Goal: Contribute content: Contribute content

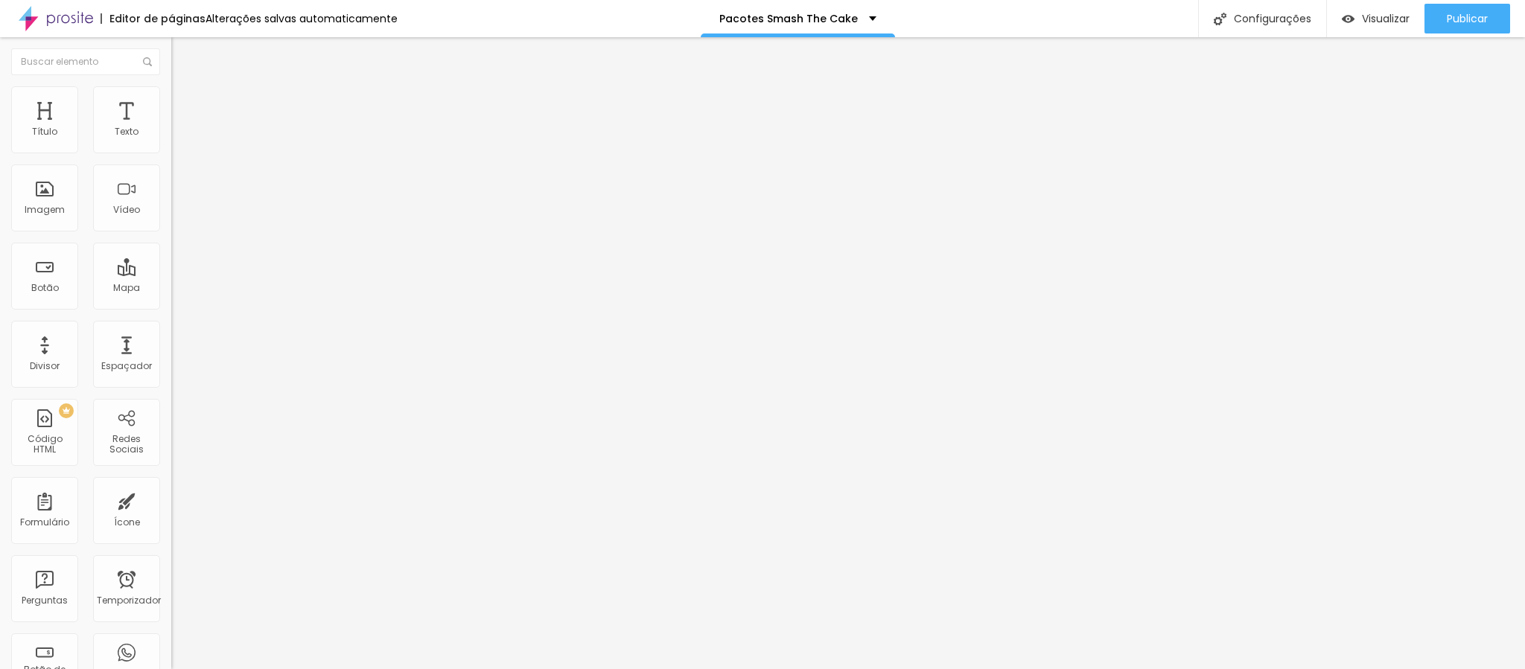
click at [205, 54] on font "Editar nulo" at bounding box center [232, 54] width 54 height 15
click at [45, 194] on div "Imagem" at bounding box center [44, 198] width 67 height 67
click at [45, 205] on font "Imagem" at bounding box center [45, 209] width 40 height 13
click at [171, 101] on li "Avançado" at bounding box center [256, 108] width 171 height 15
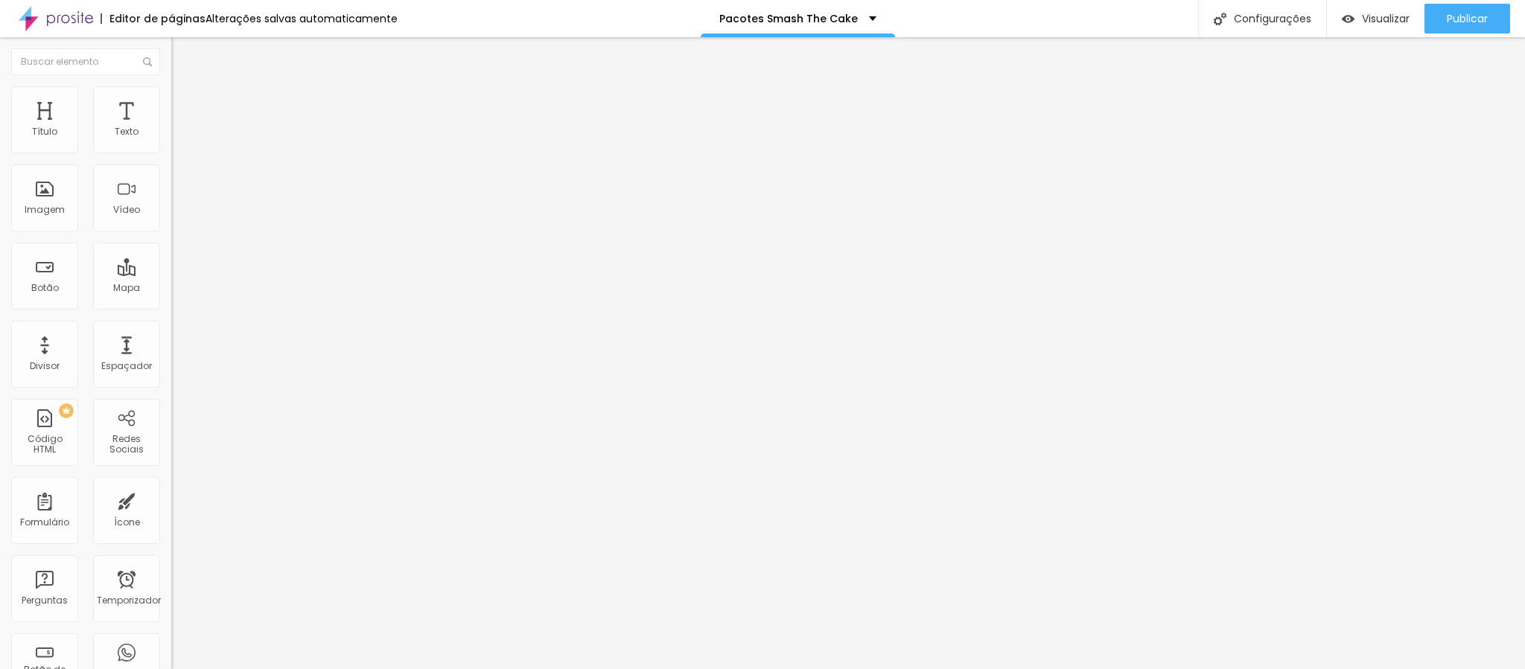
type input "11"
type input "12"
type input "13"
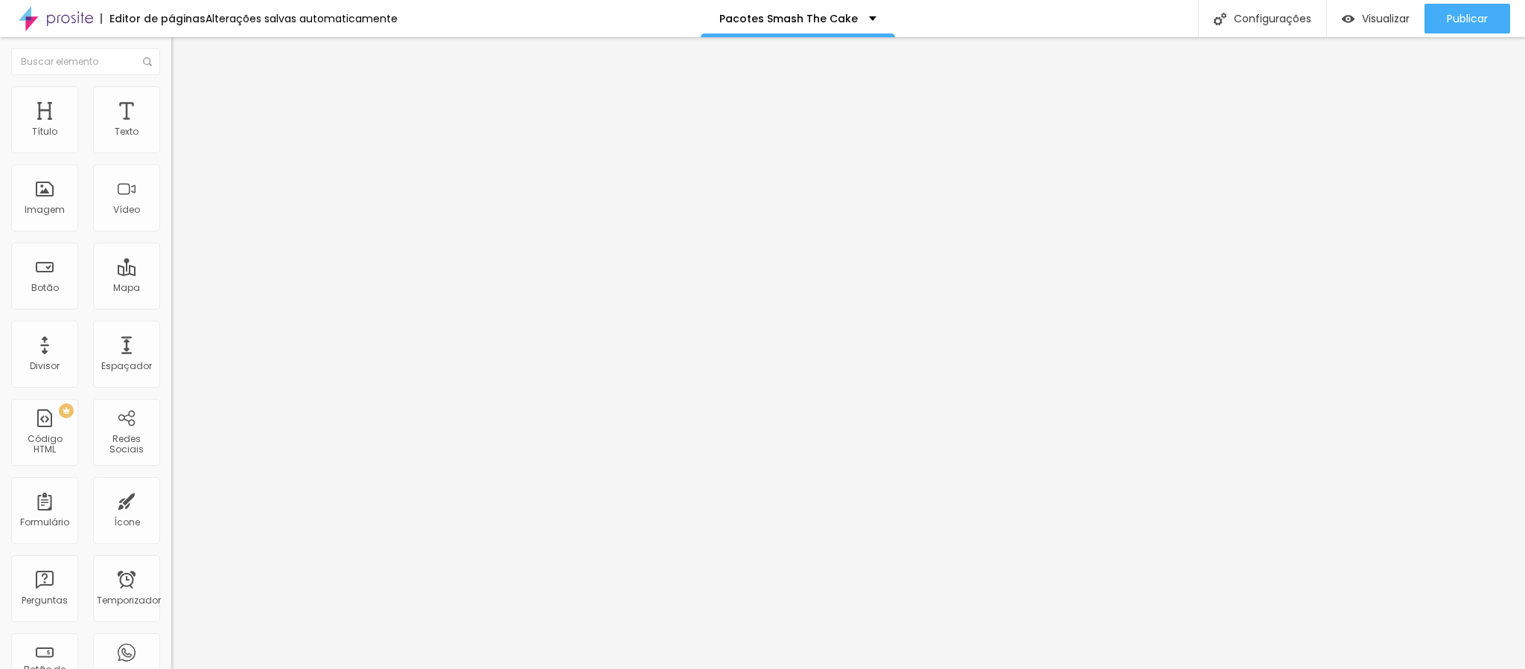
type input "13"
type input "14"
type input "11"
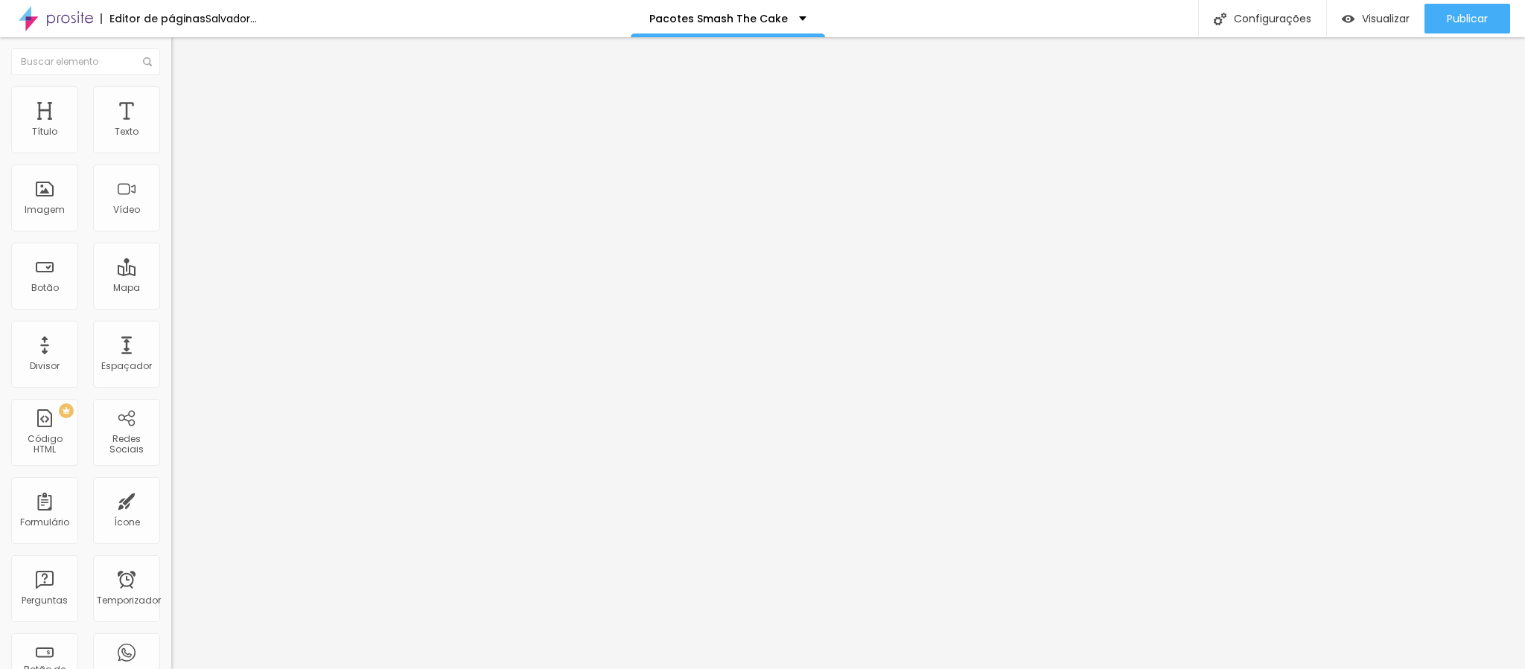
type input "9"
type input "8"
type input "7"
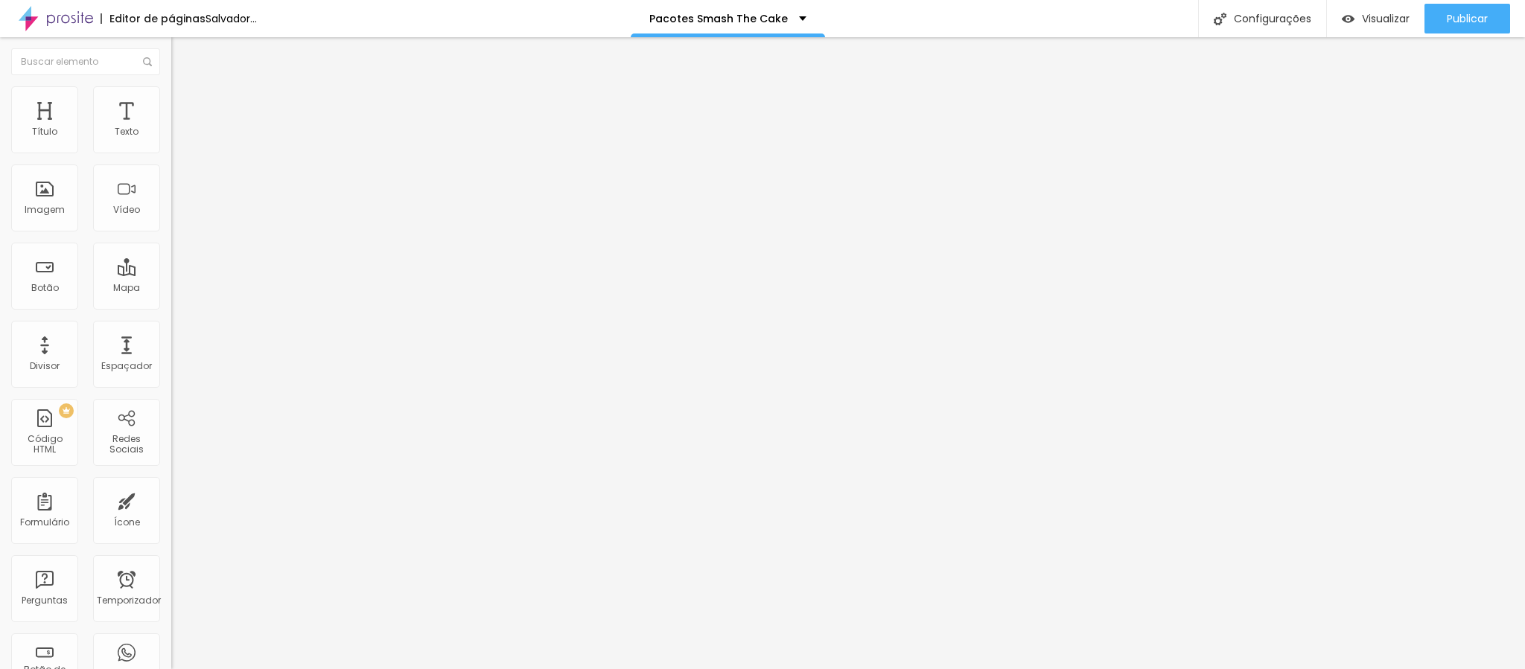
type input "7"
type input "5"
type input "3"
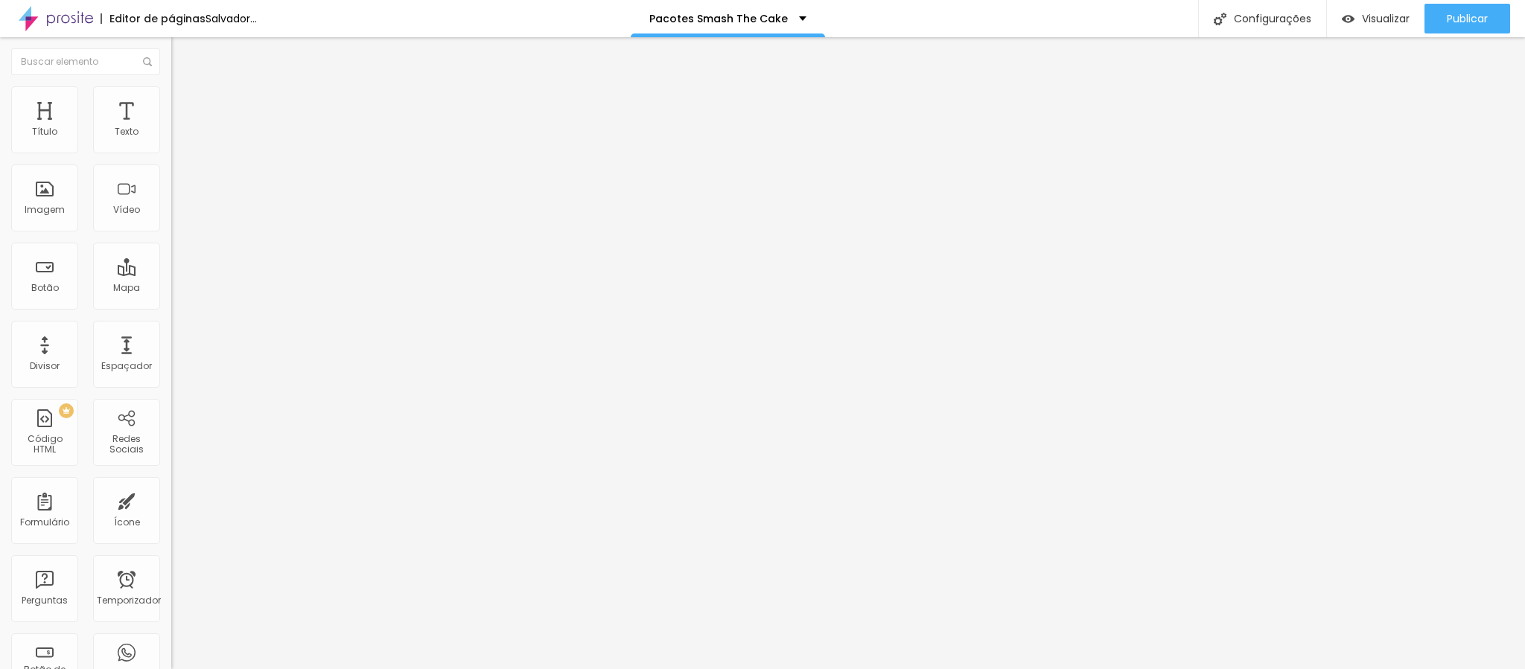
type input "2"
type input "1"
type input "0"
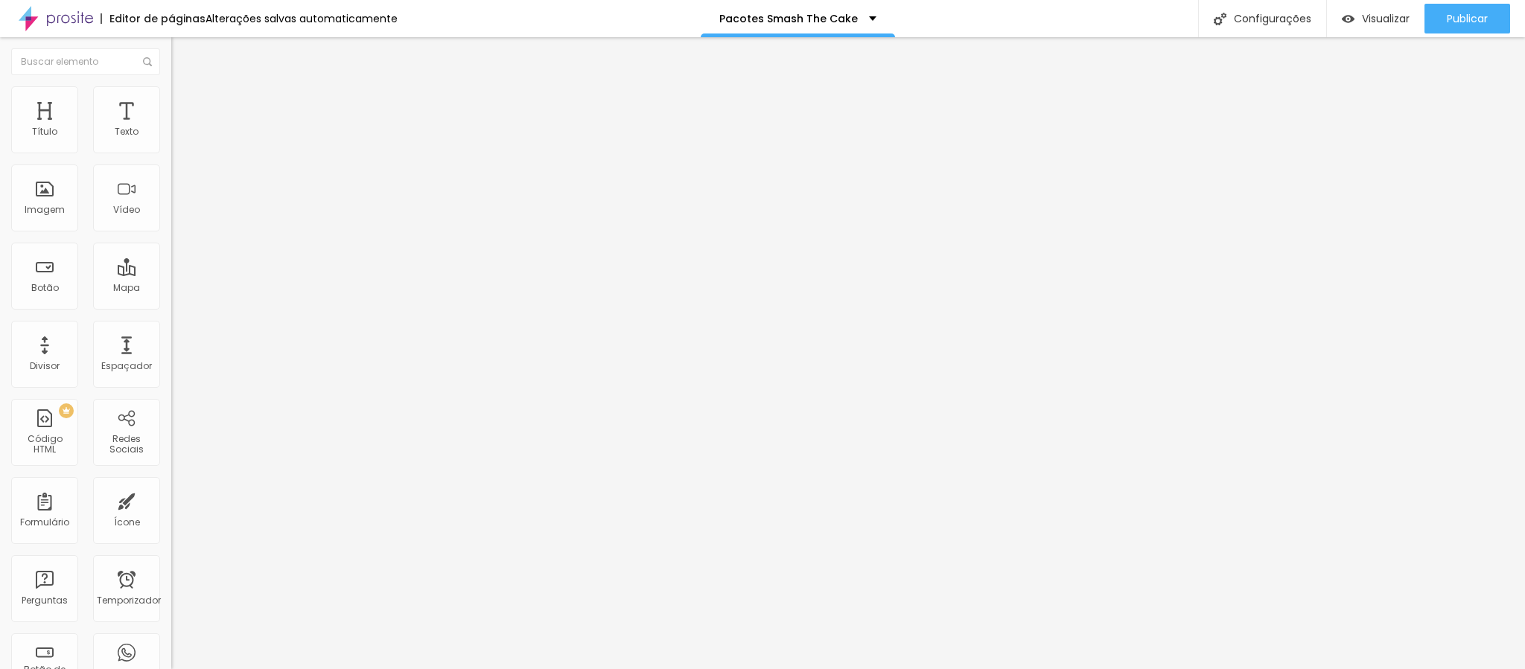
type input "0"
drag, startPoint x: 44, startPoint y: 146, endPoint x: 31, endPoint y: 148, distance: 12.9
type input "0"
click at [171, 289] on input "range" at bounding box center [219, 295] width 96 height 12
type input "15"
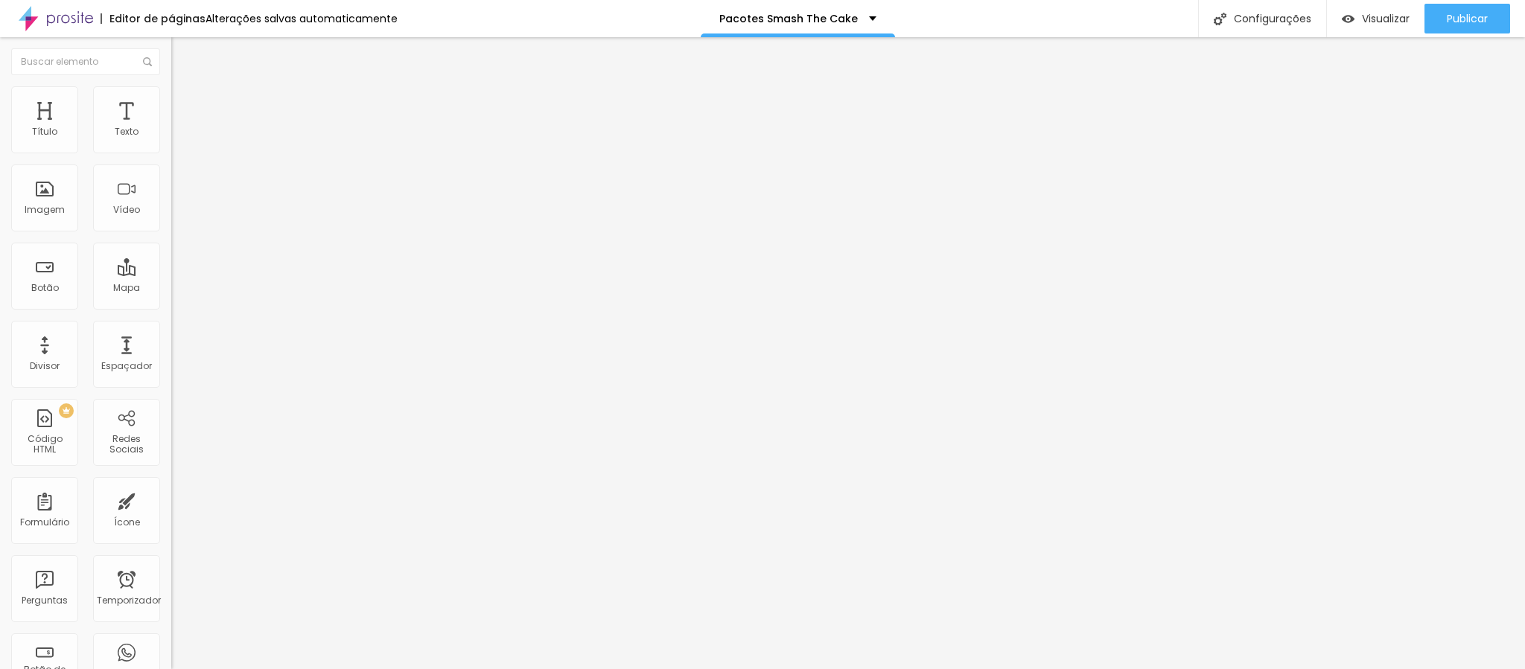
type input "15"
type input "17"
type input "18"
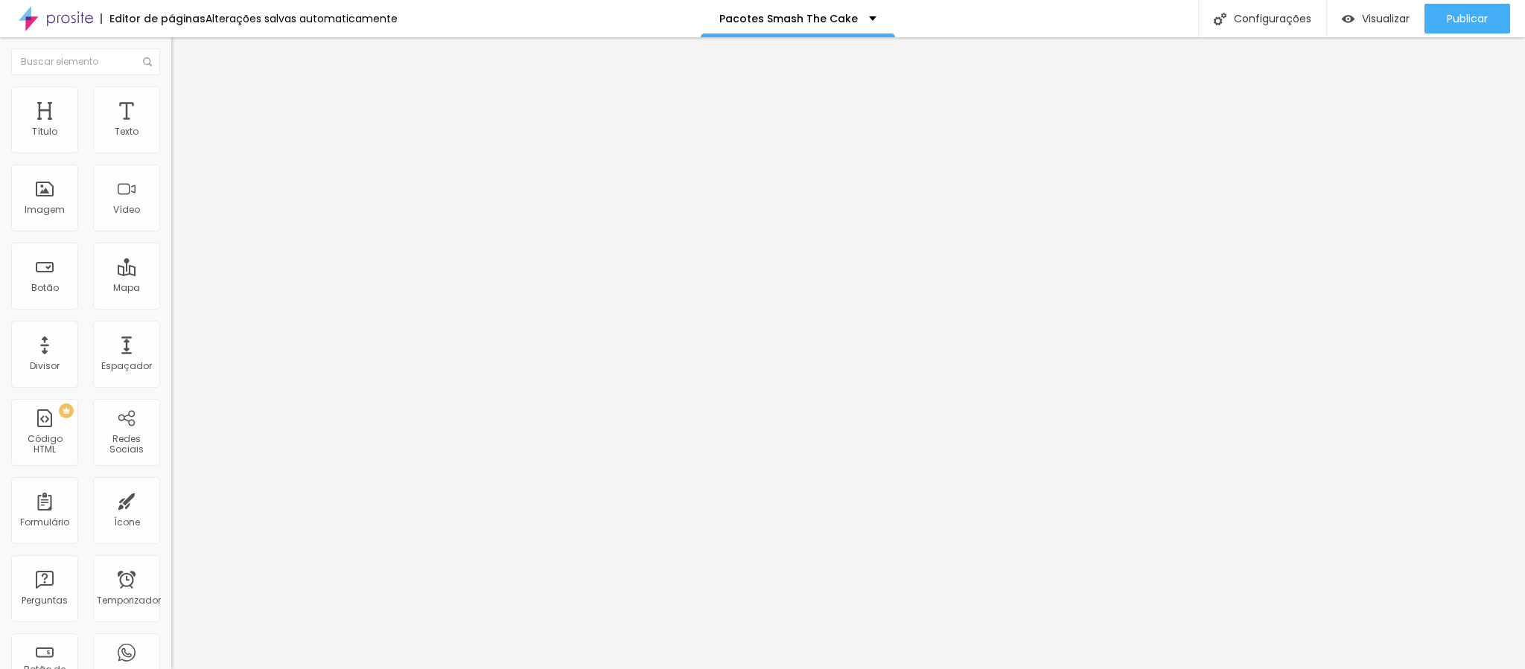
type input "21"
type input "22"
type input "18"
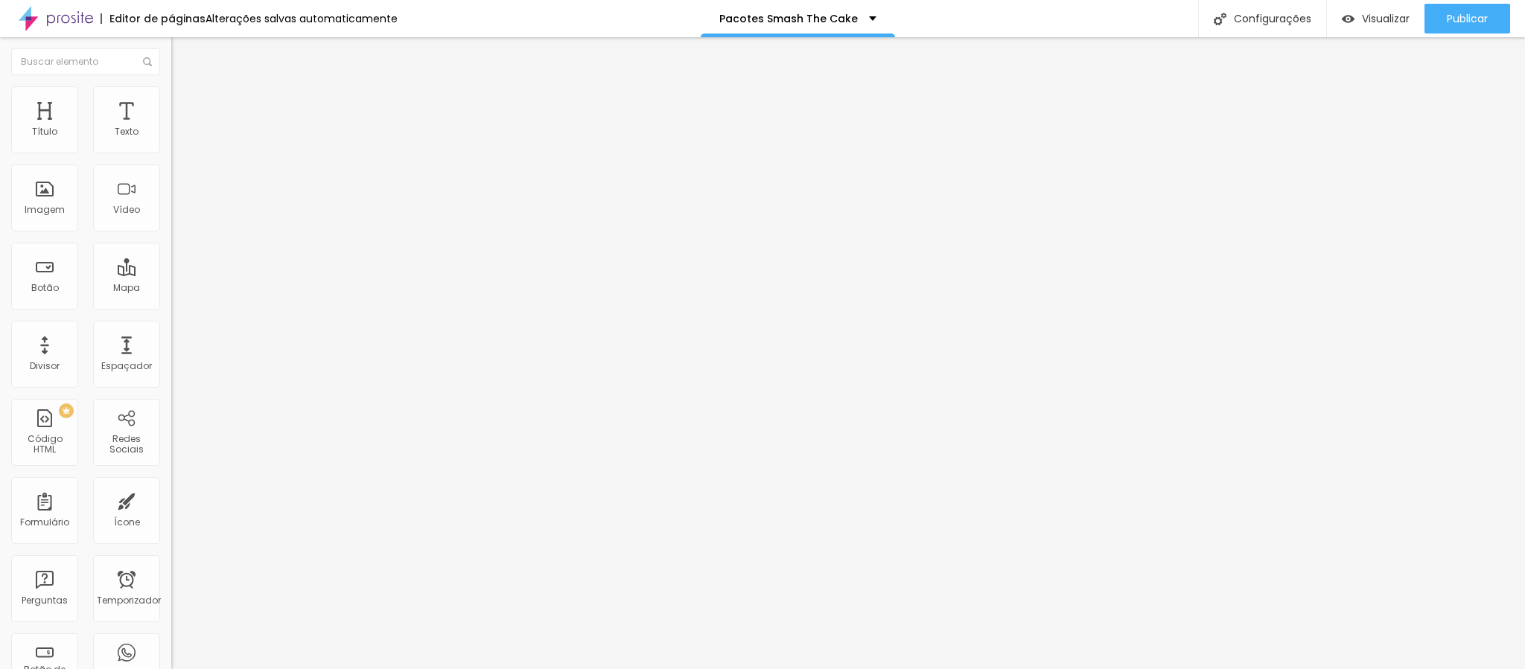
type input "18"
type input "17"
type input "16"
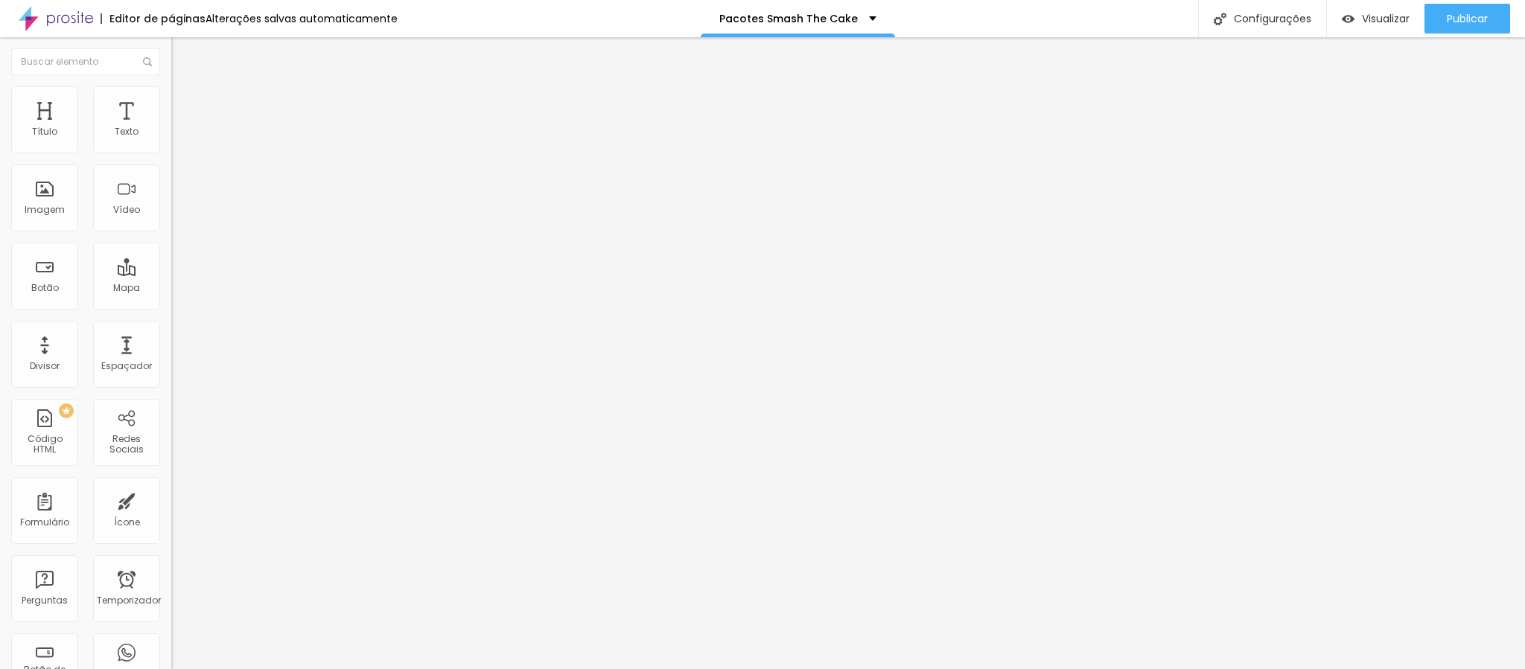
type input "15"
type input "14"
type input "13"
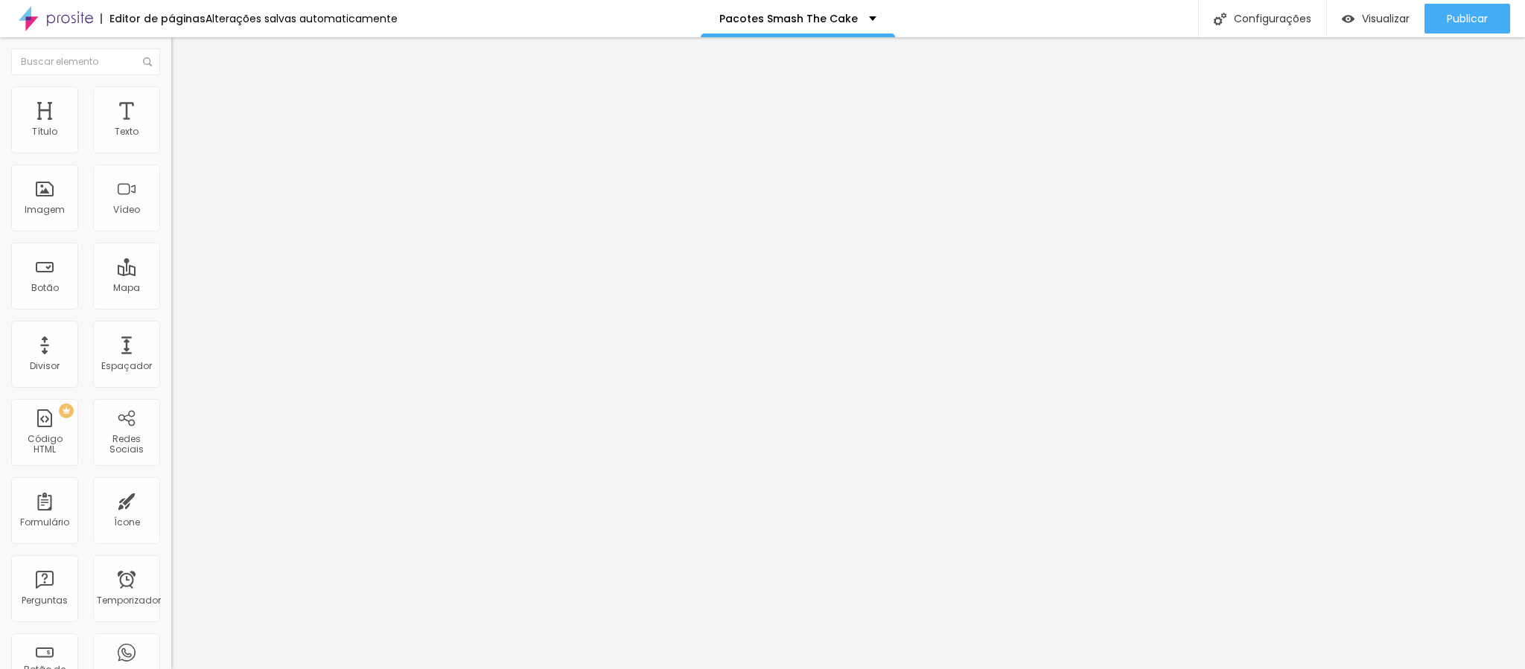
type input "13"
type input "12"
click at [171, 500] on input "range" at bounding box center [219, 506] width 96 height 12
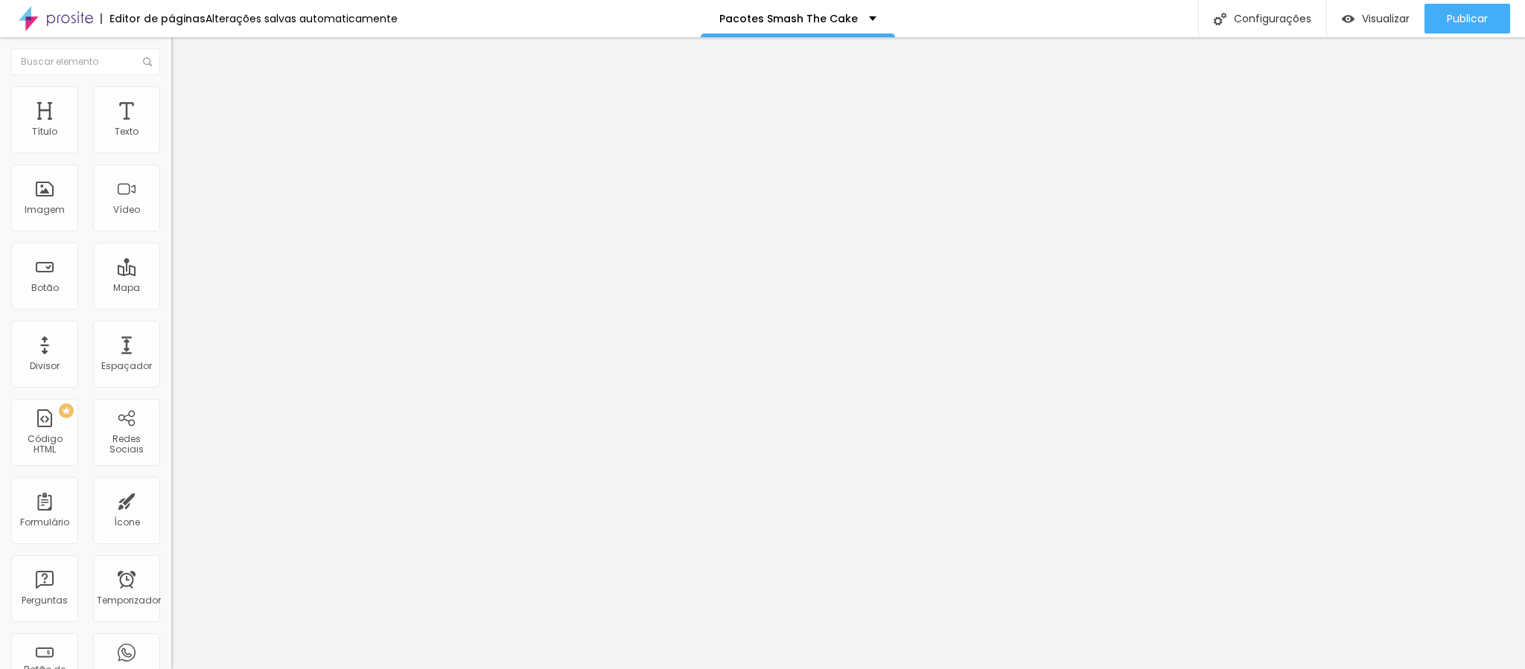
click at [171, 91] on img at bounding box center [177, 92] width 13 height 13
type input "50"
type input "55"
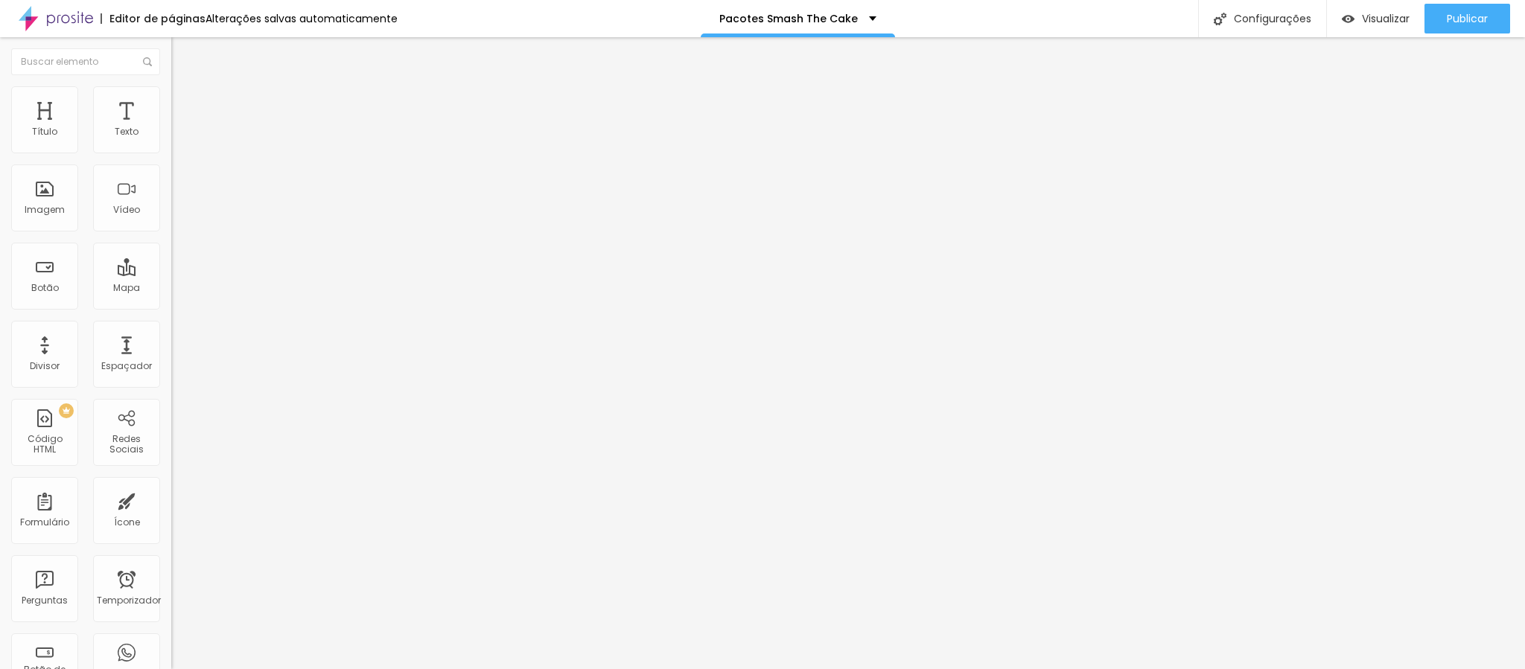
type input "55"
click at [171, 153] on input "range" at bounding box center [219, 147] width 96 height 12
type input "5"
type input "21"
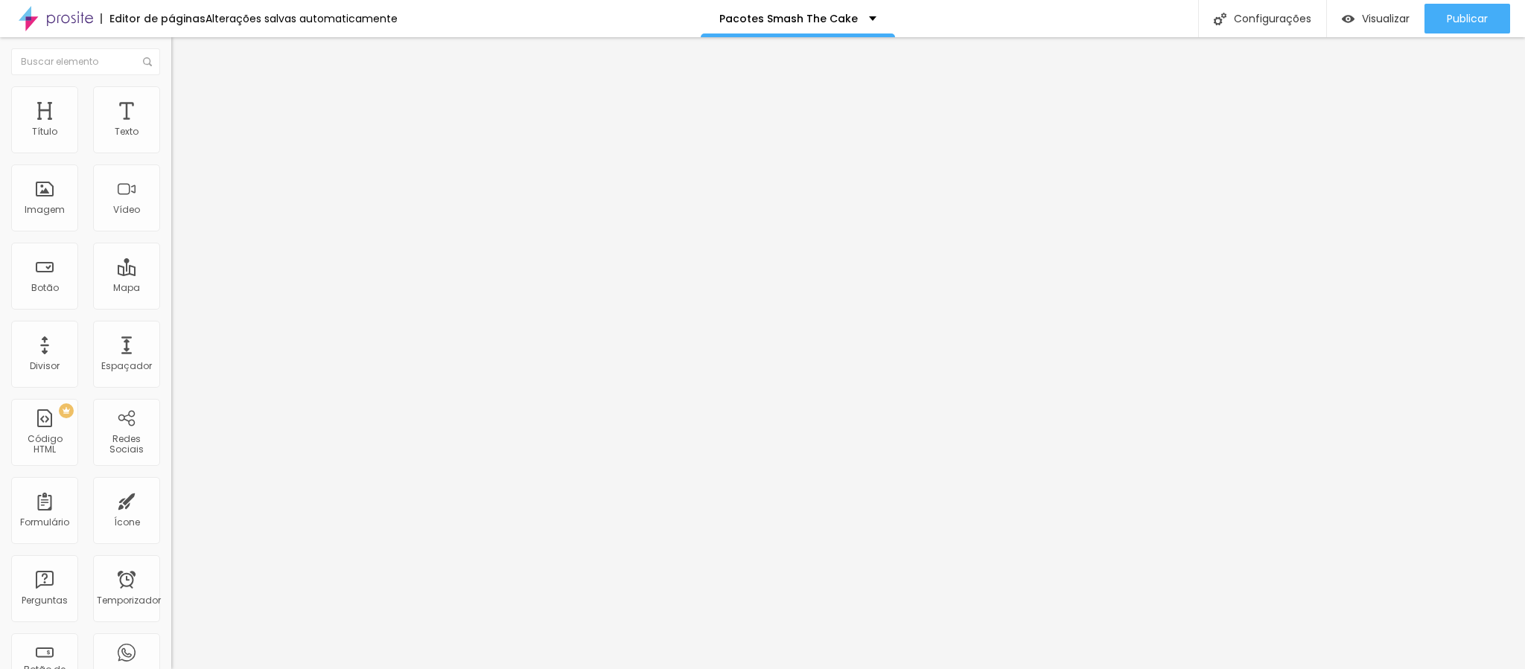
type input "21"
type input "22"
type input "23"
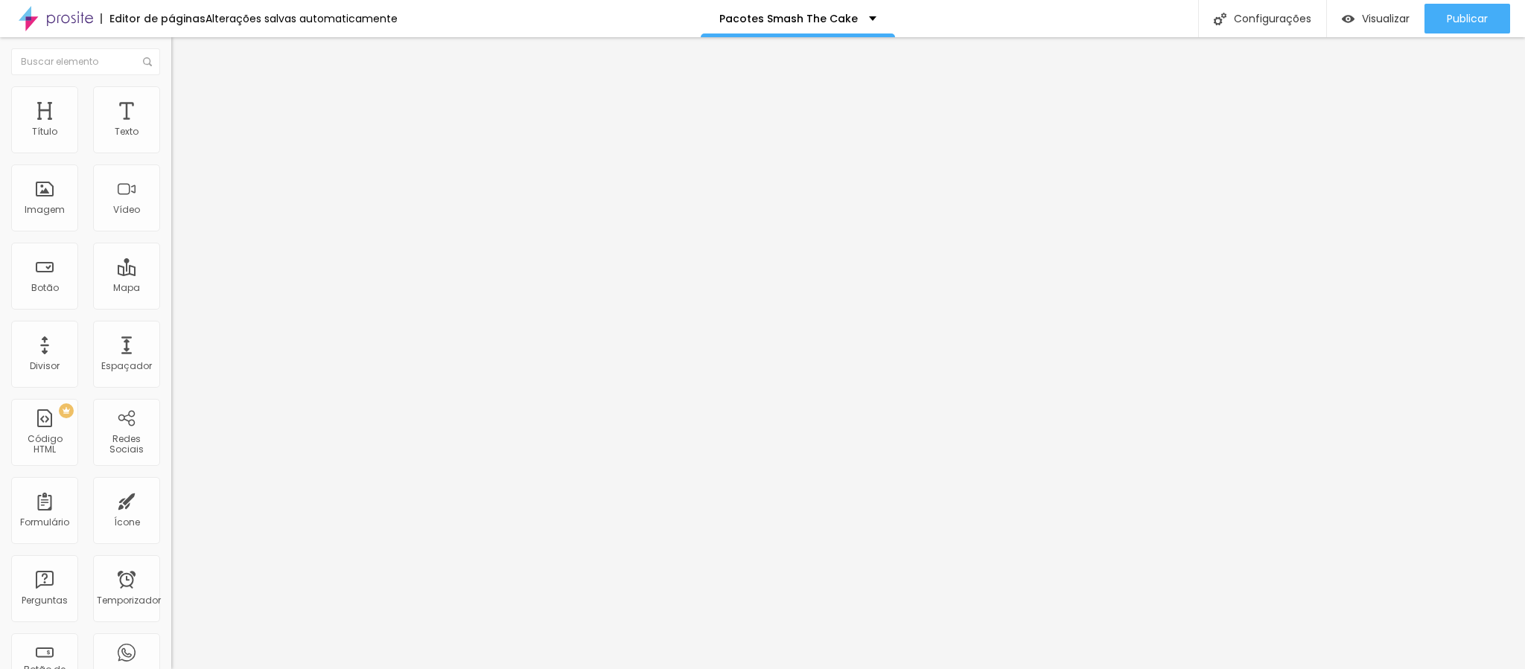
type input "24"
type input "26"
type input "27"
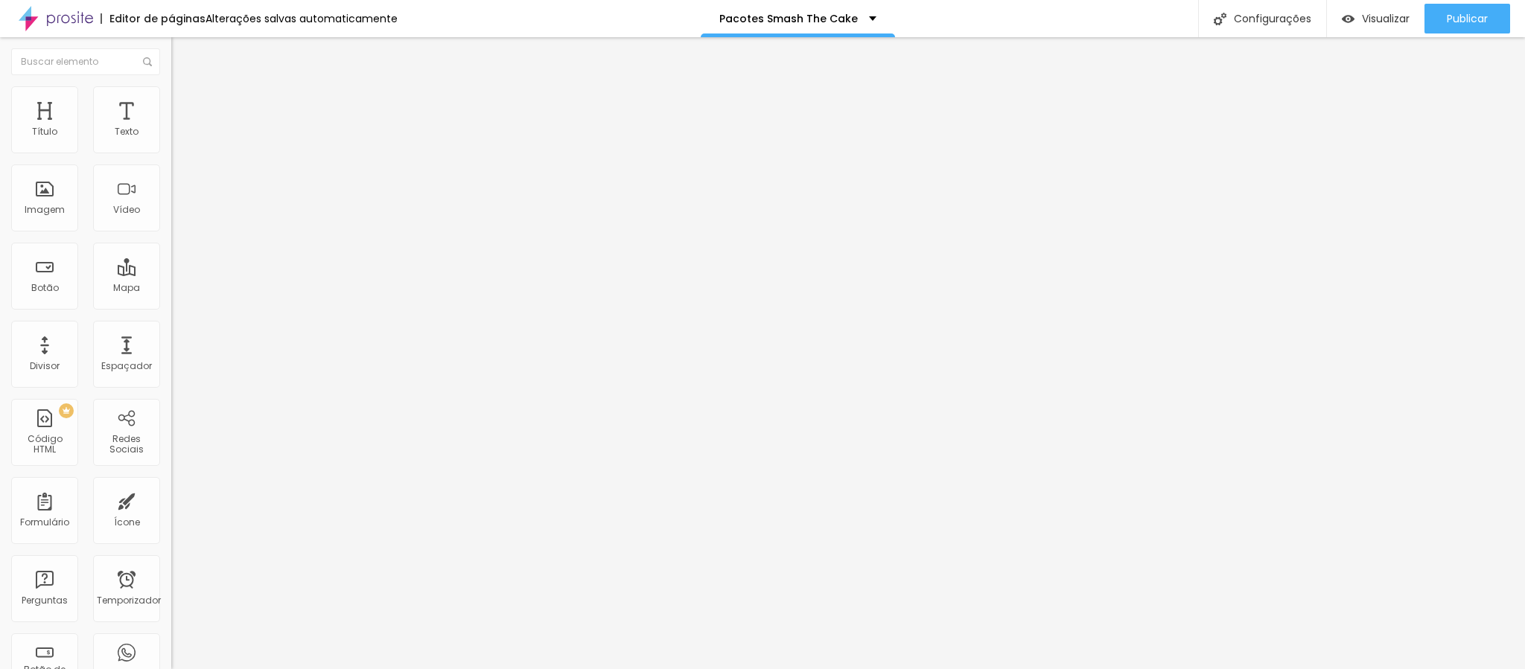
type input "27"
type input "28"
type input "32"
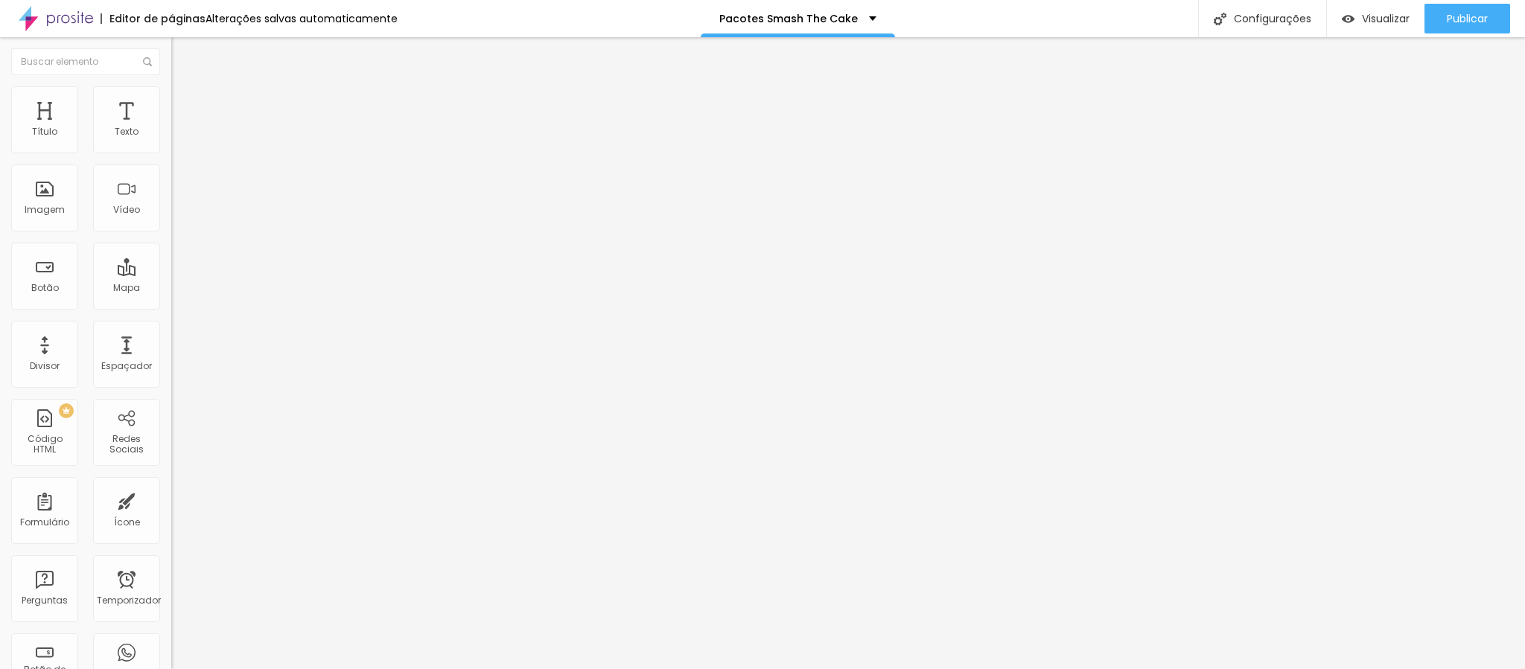
type input "38"
type input "40"
type input "45"
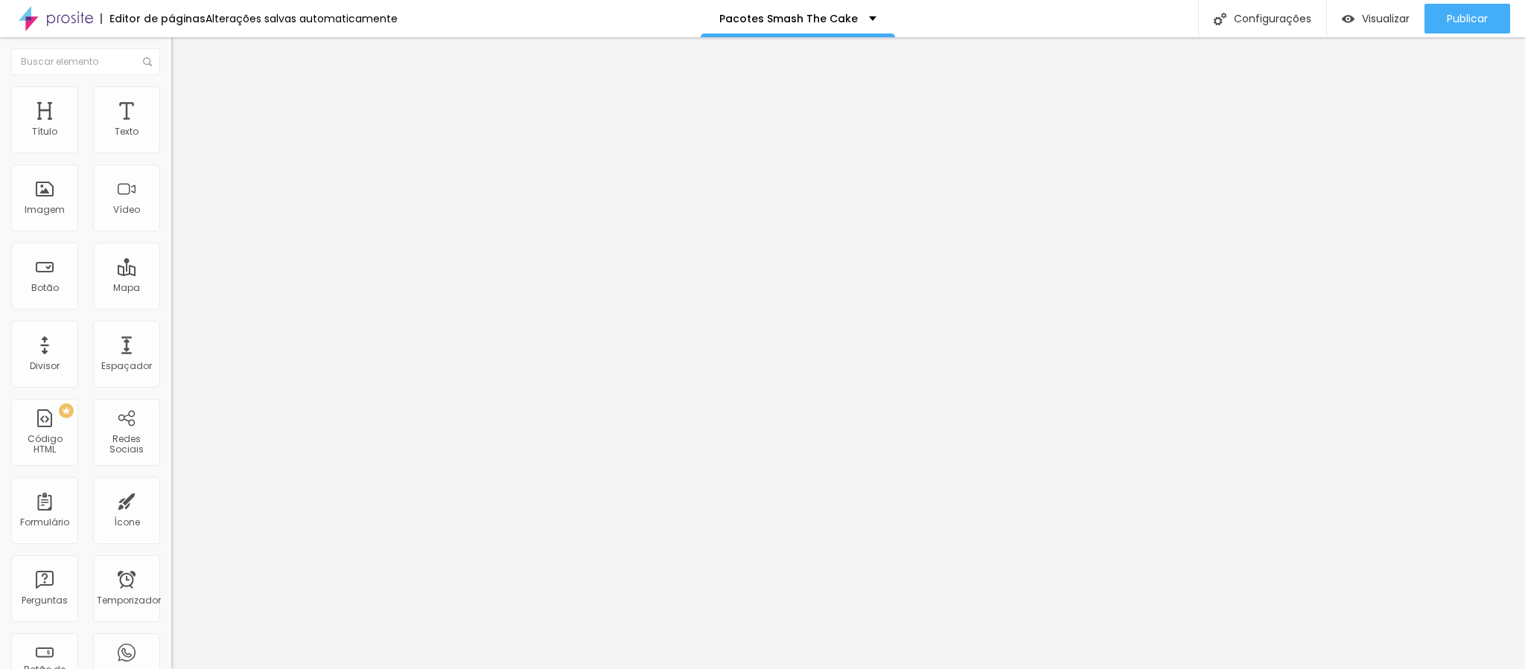
type input "45"
type input "61"
type input "63"
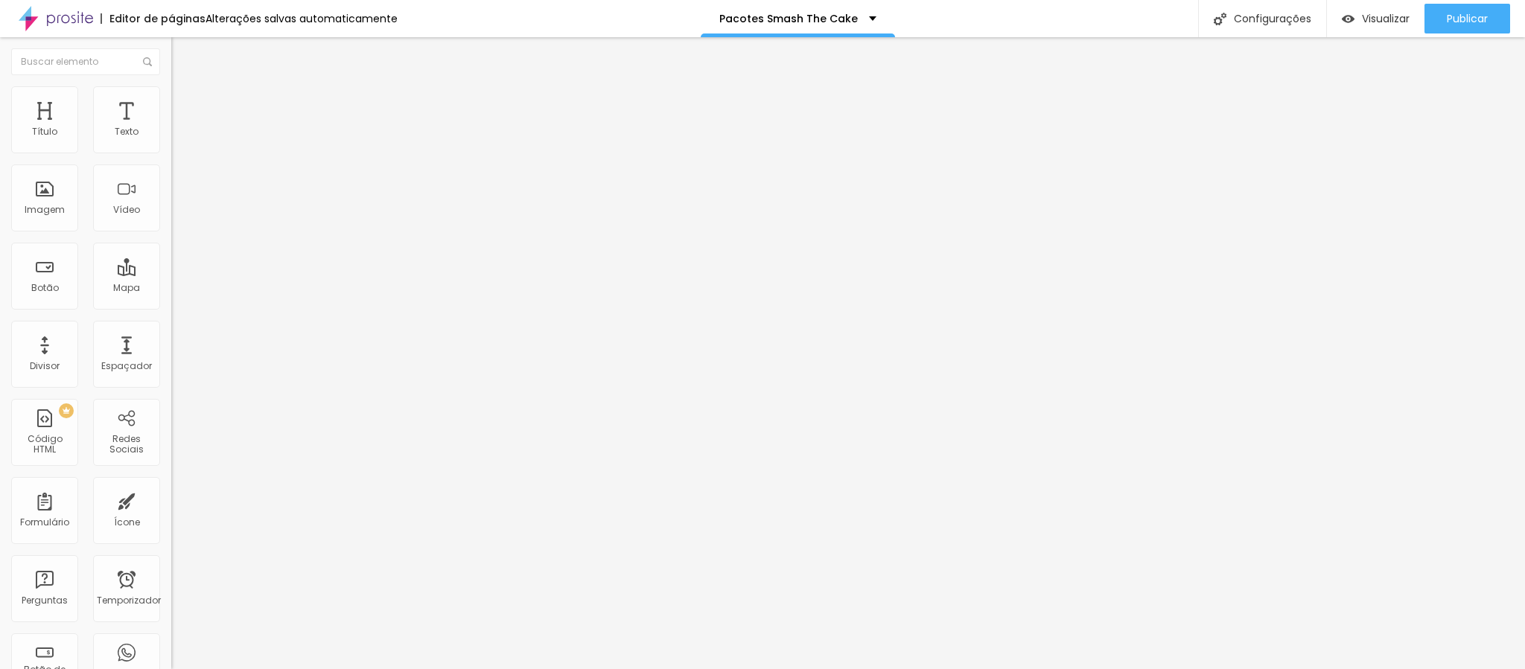
type input "76"
drag, startPoint x: 36, startPoint y: 186, endPoint x: 69, endPoint y: 185, distance: 33.5
click at [171, 327] on input "range" at bounding box center [219, 333] width 96 height 12
type input "64"
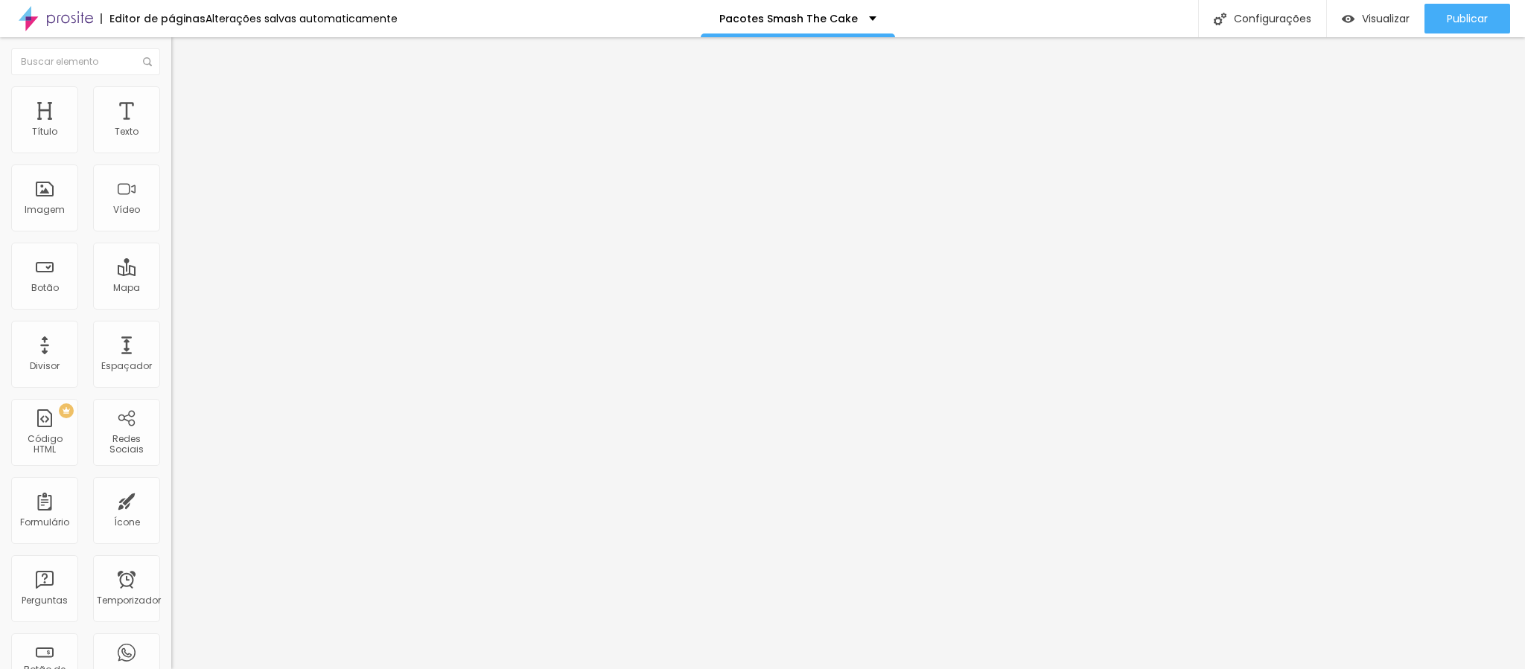
type input "64"
type input "56"
type input "55"
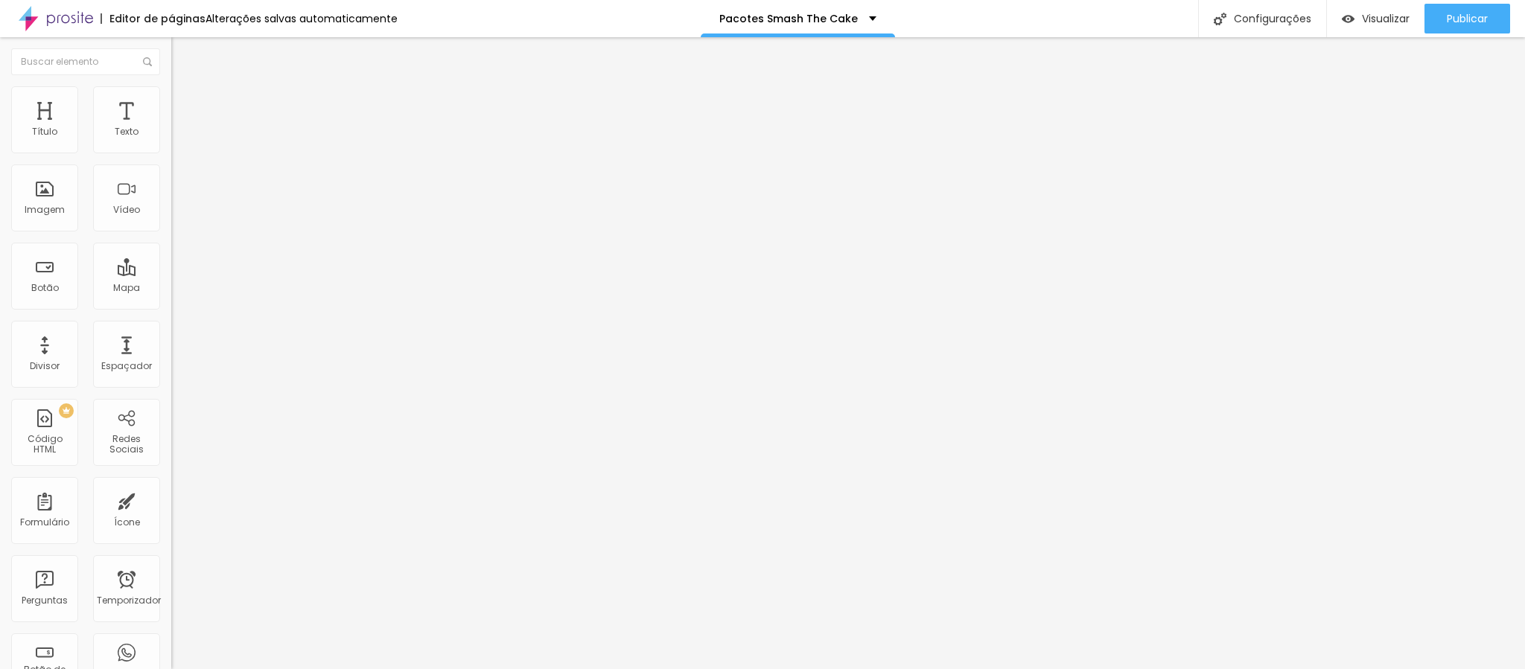
type input "53"
type input "51"
type input "50"
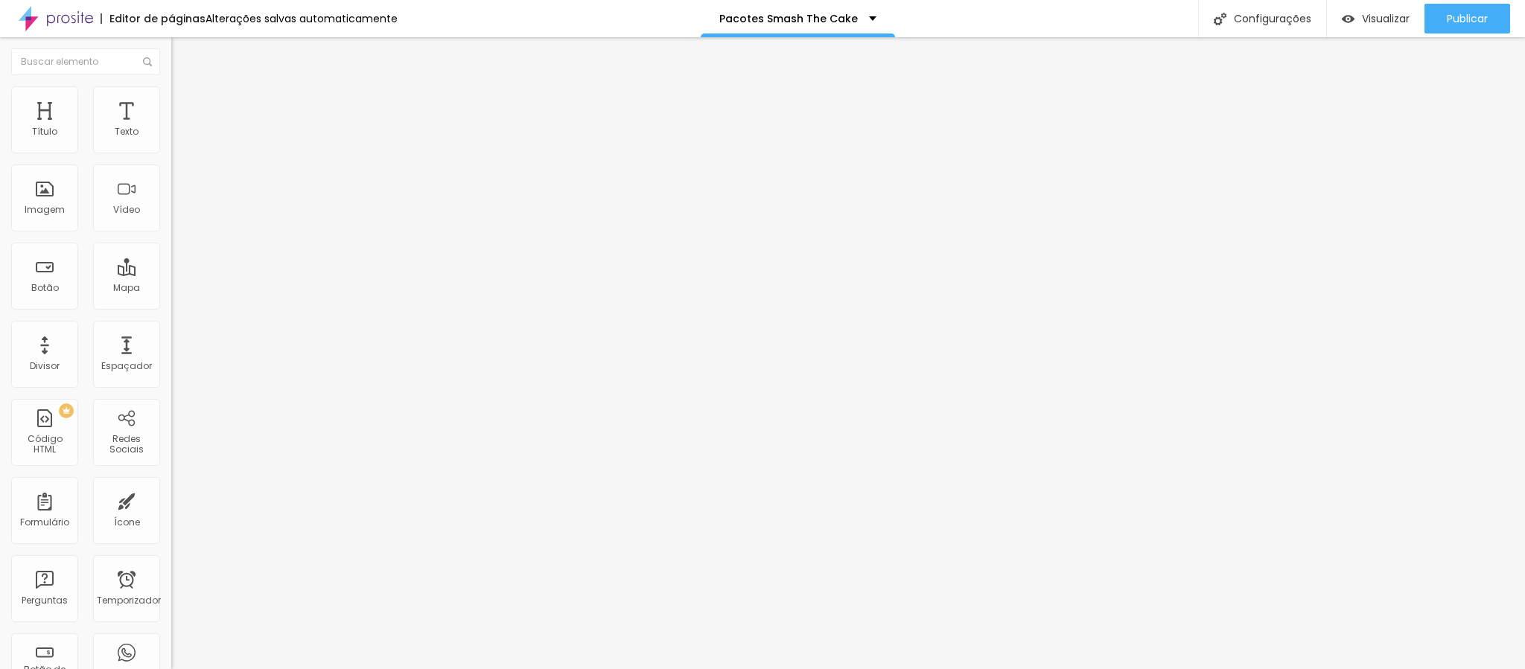
type input "50"
type input "49"
type input "47"
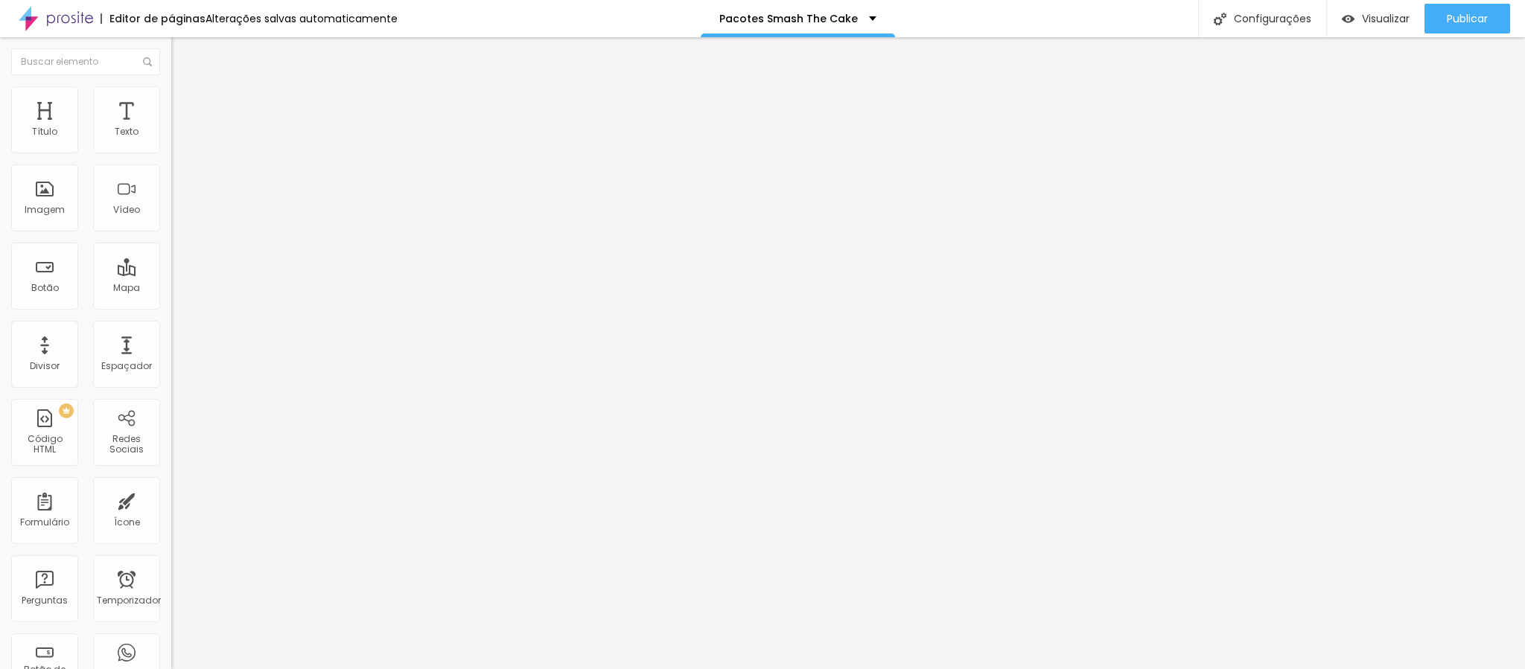
type input "43"
type input "41"
type input "37"
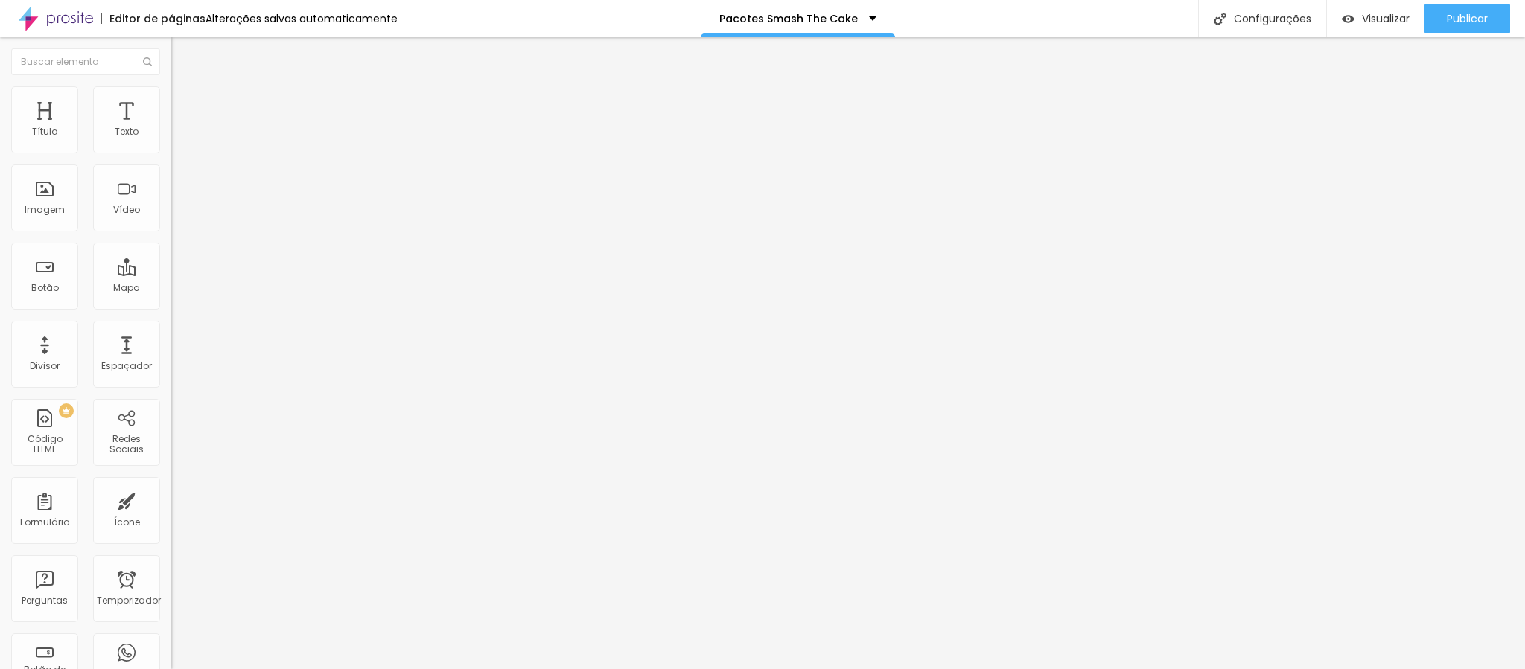
type input "37"
type input "38"
type input "40"
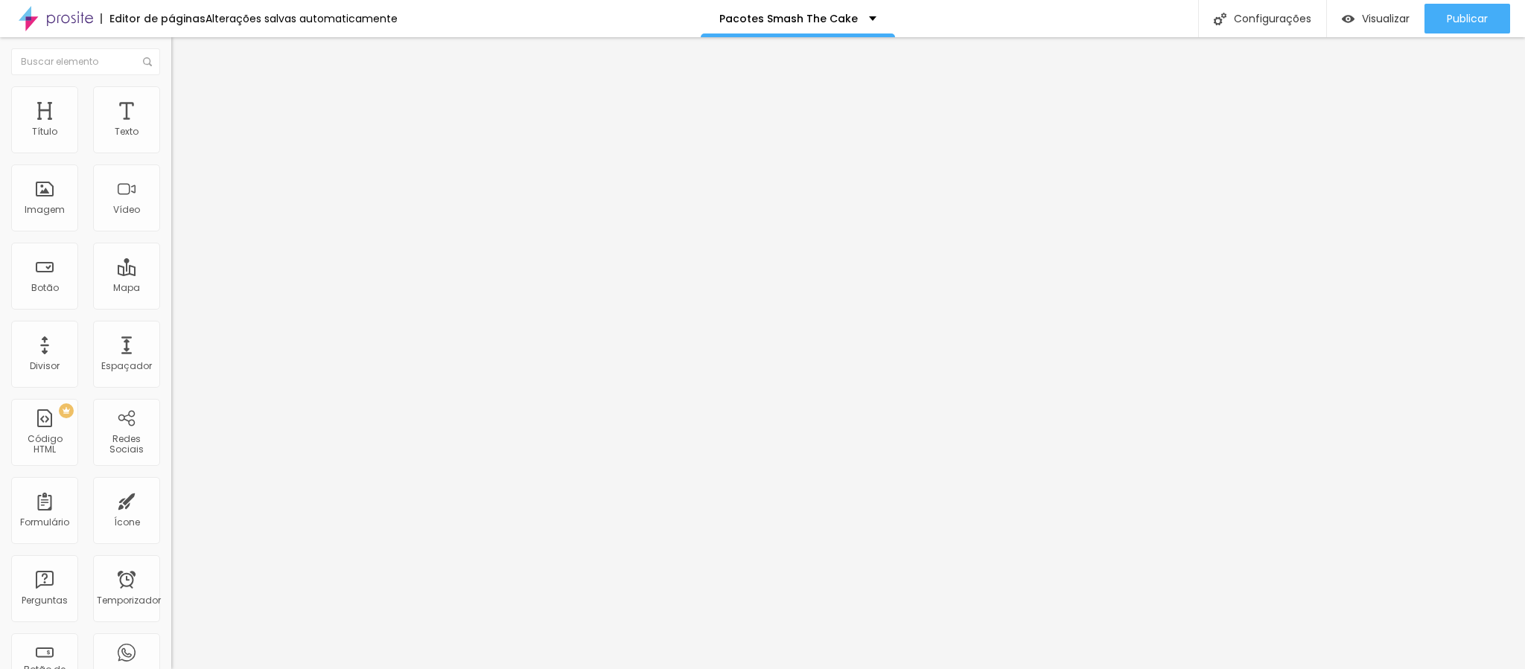
type input "45"
drag, startPoint x: 60, startPoint y: 188, endPoint x: 140, endPoint y: 181, distance: 80.0
click at [171, 327] on input "range" at bounding box center [219, 333] width 96 height 12
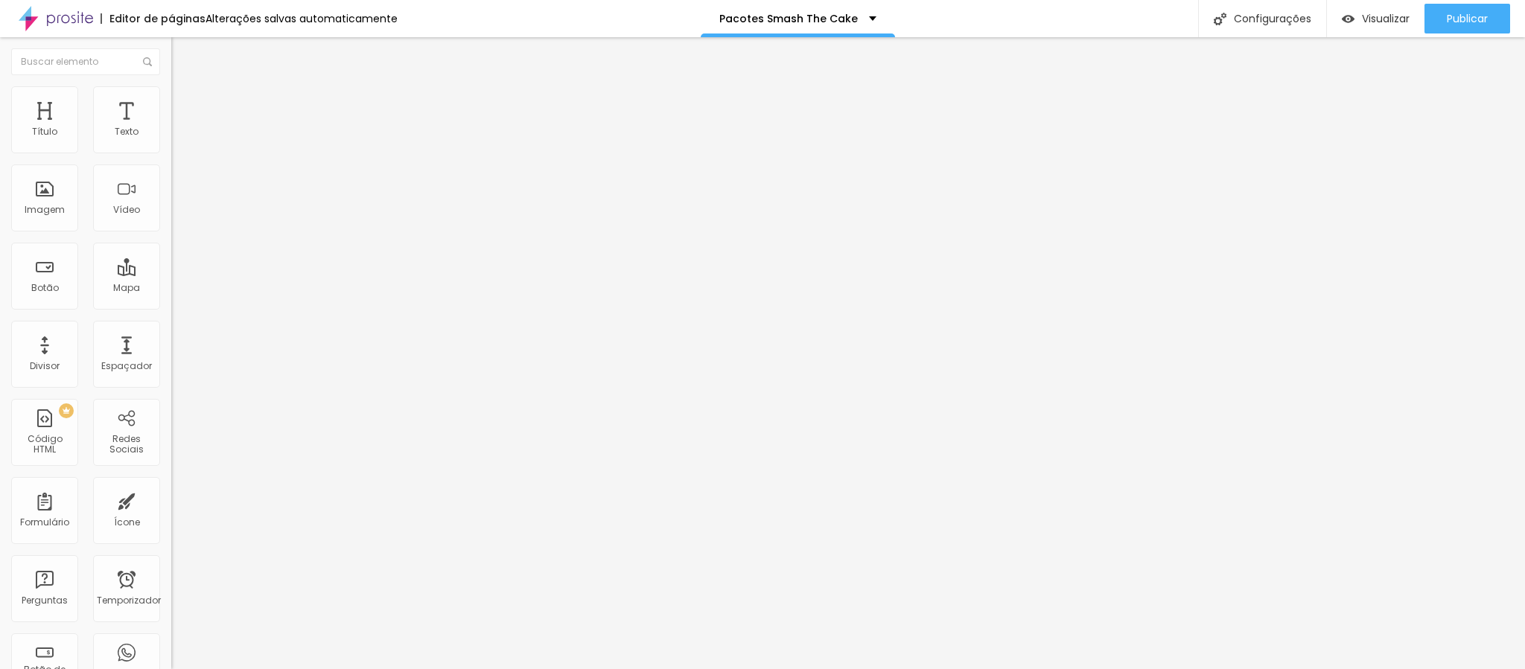
click at [171, 97] on li "Estilo" at bounding box center [256, 93] width 171 height 15
click at [171, 90] on img at bounding box center [177, 92] width 13 height 13
type input "60"
type input "65"
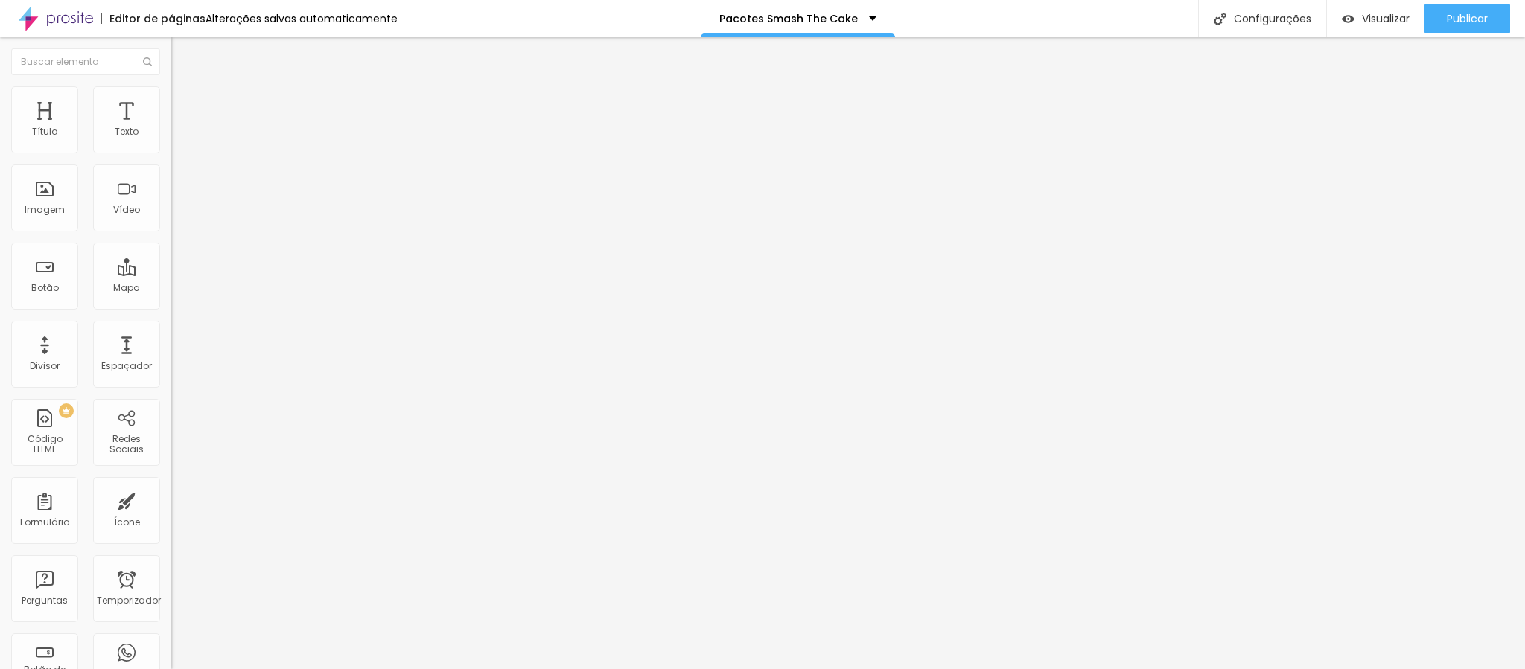
type input "65"
type input "70"
type input "75"
drag, startPoint x: 83, startPoint y: 158, endPoint x: 114, endPoint y: 159, distance: 30.5
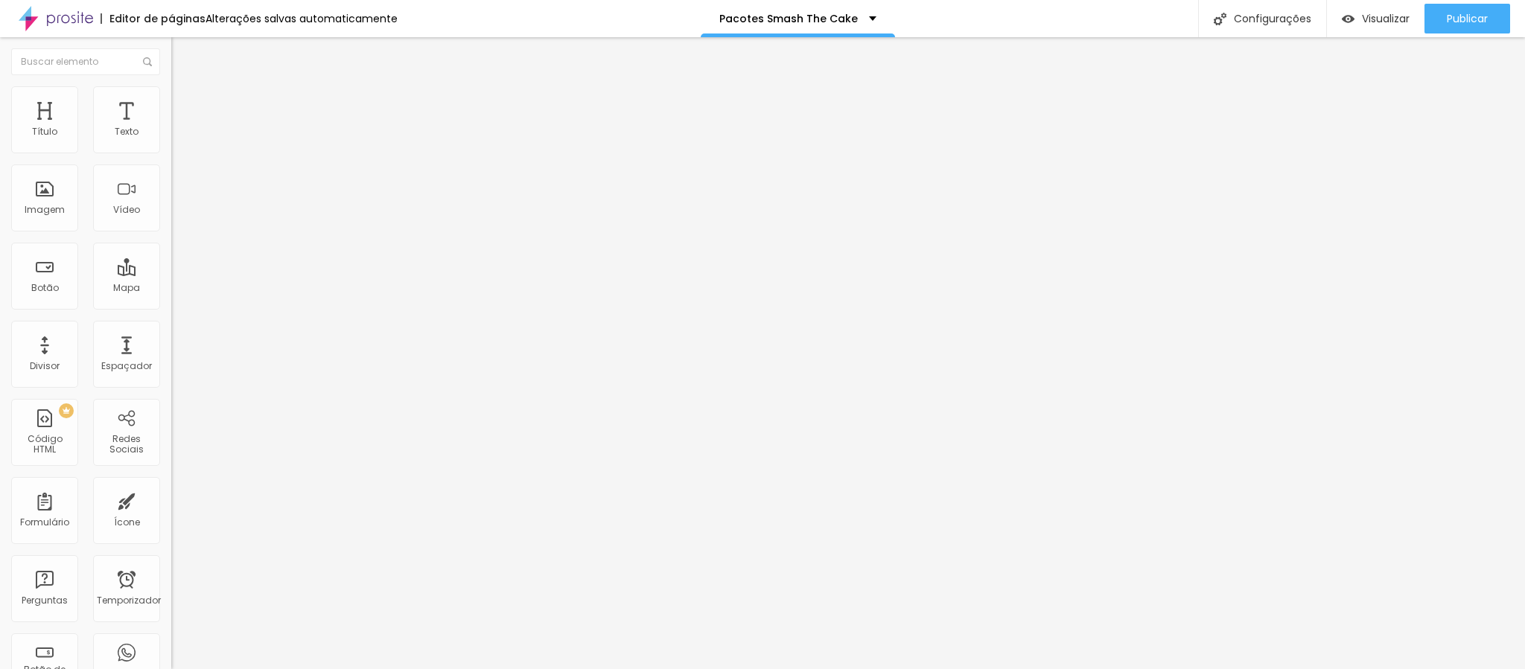
type input "75"
click at [171, 153] on input "range" at bounding box center [219, 147] width 96 height 12
type input "52"
type input "46"
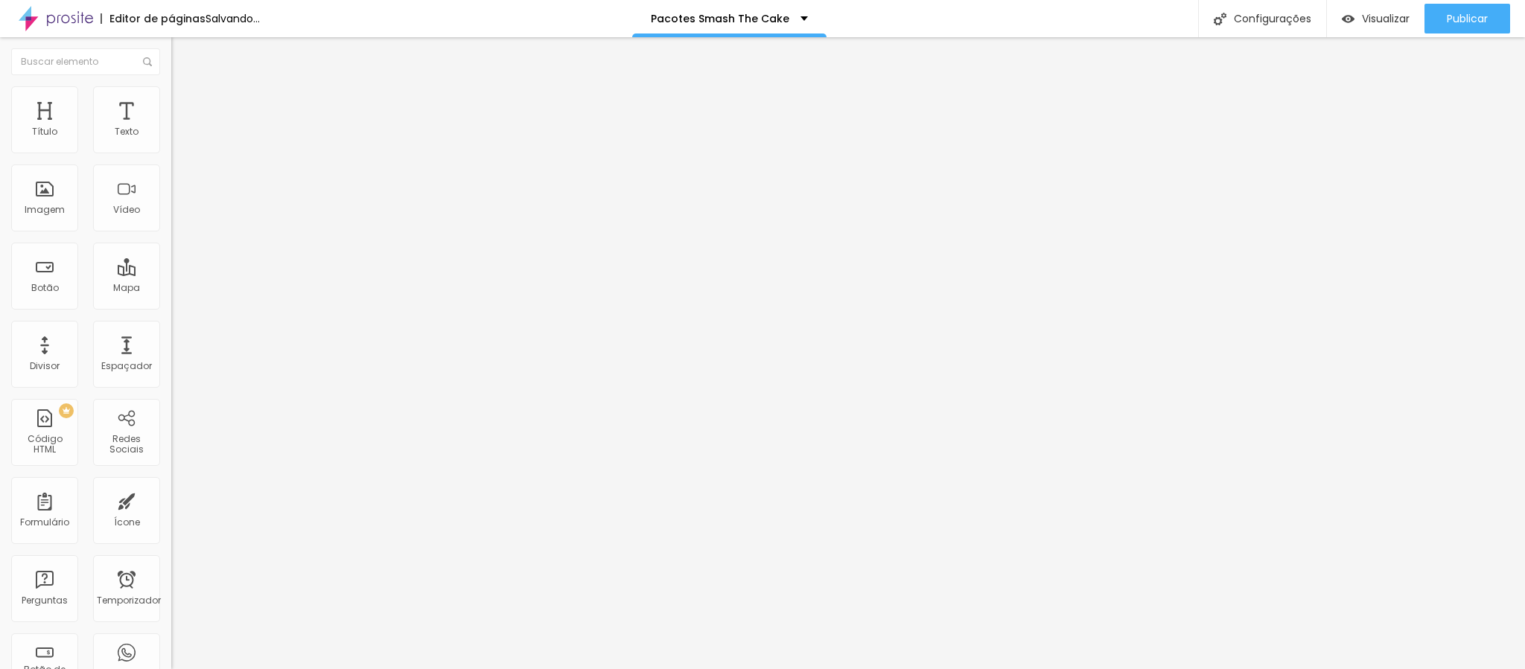
type input "46"
type input "41"
type input "40"
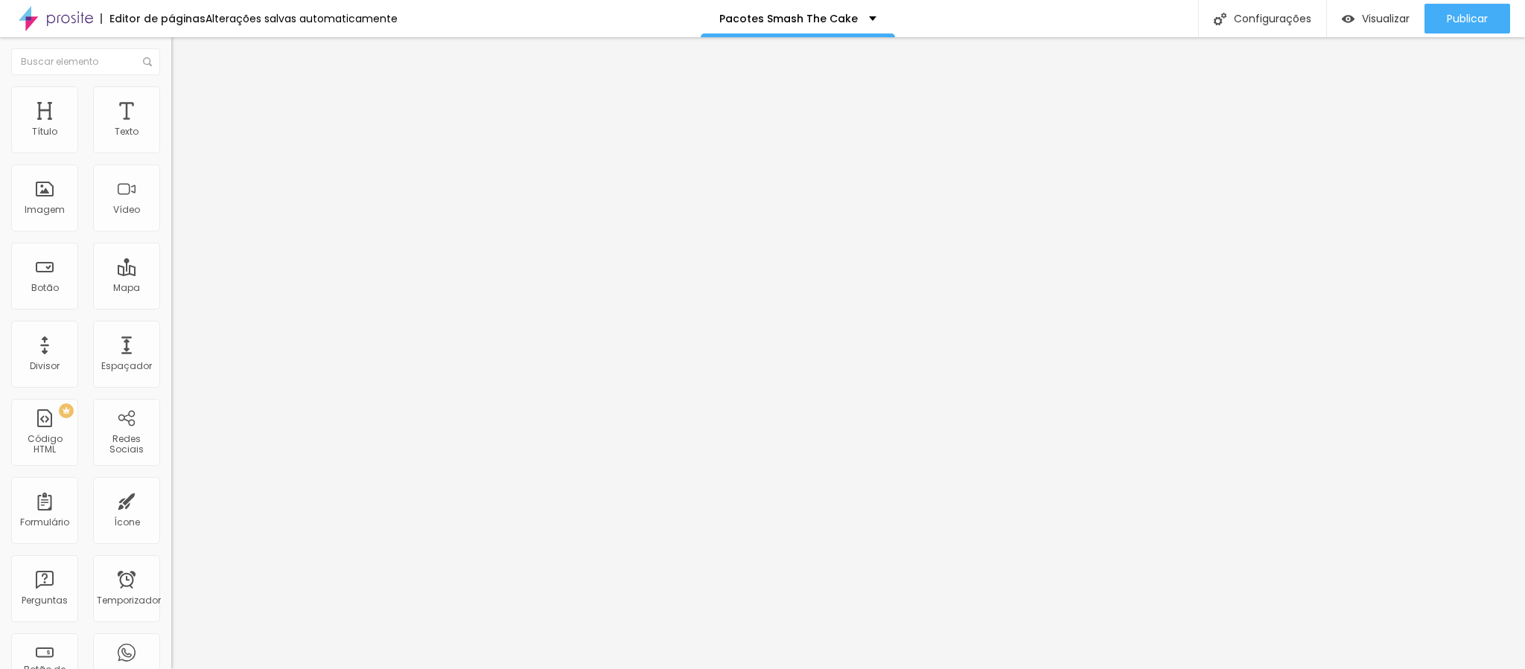
type input "39"
type input "38"
type input "34"
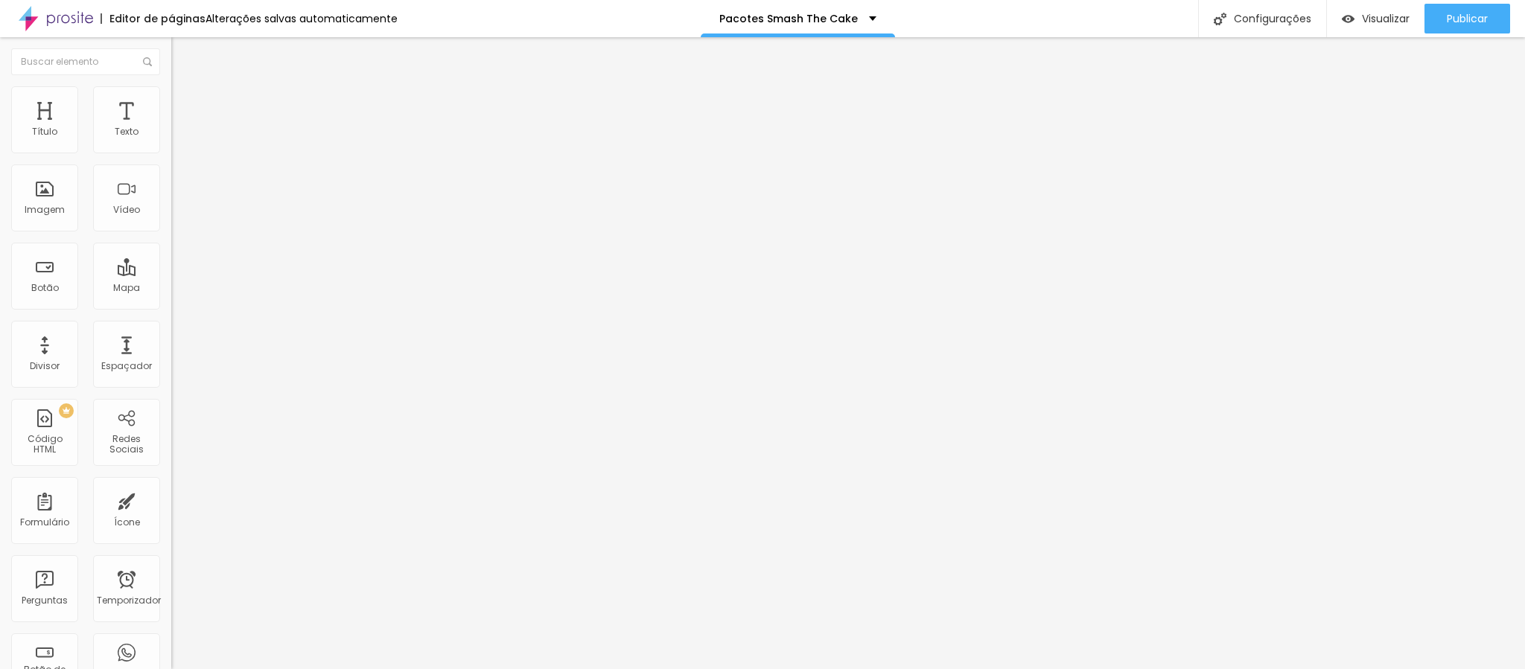
type input "34"
type input "33"
type input "32"
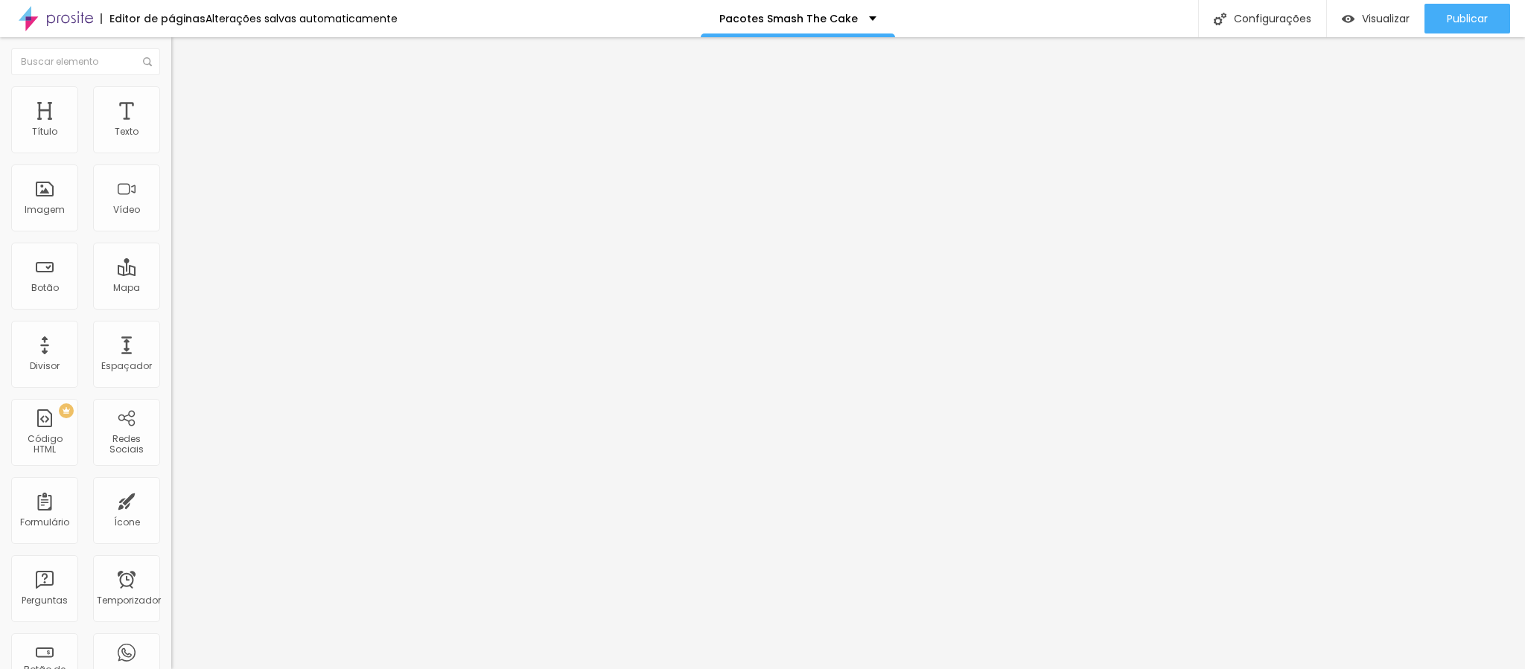
type input "31"
type input "30"
type input "28"
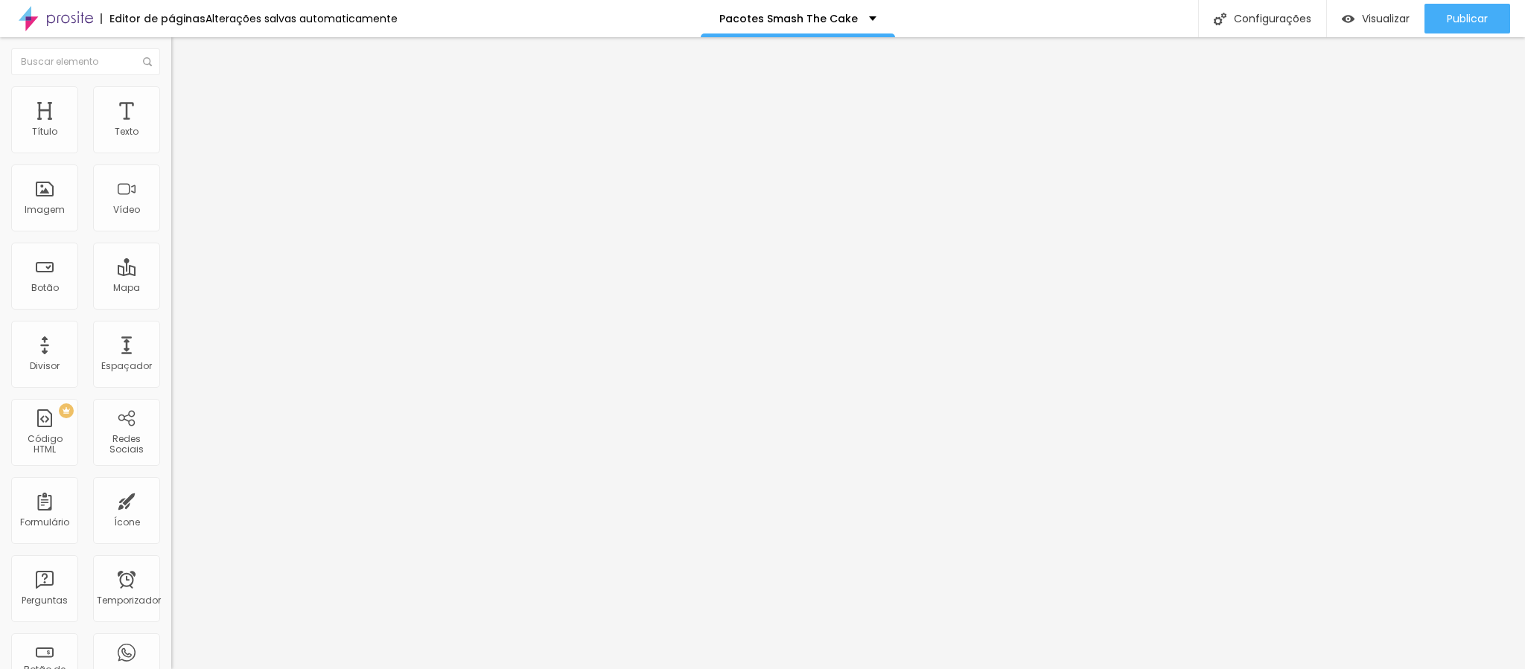
type input "28"
type input "27"
type input "26"
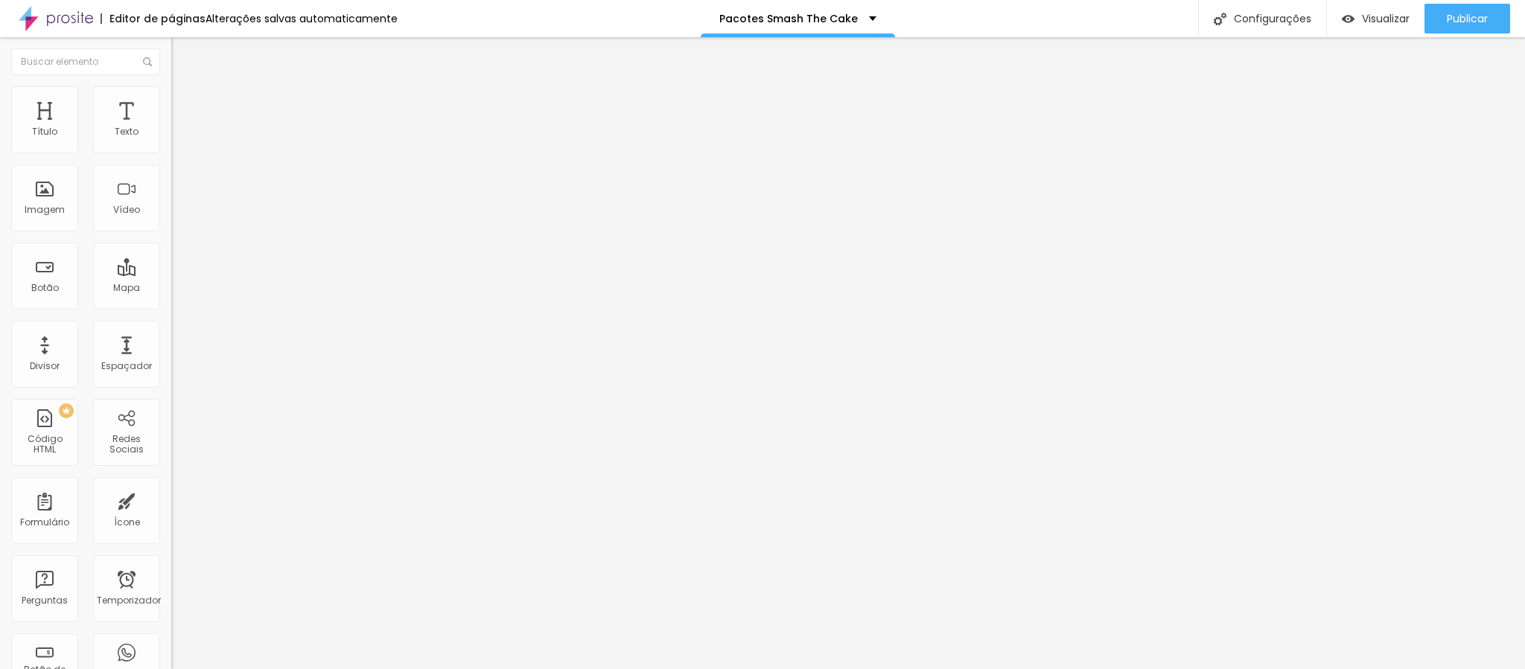
type input "25"
type input "24"
type input "23"
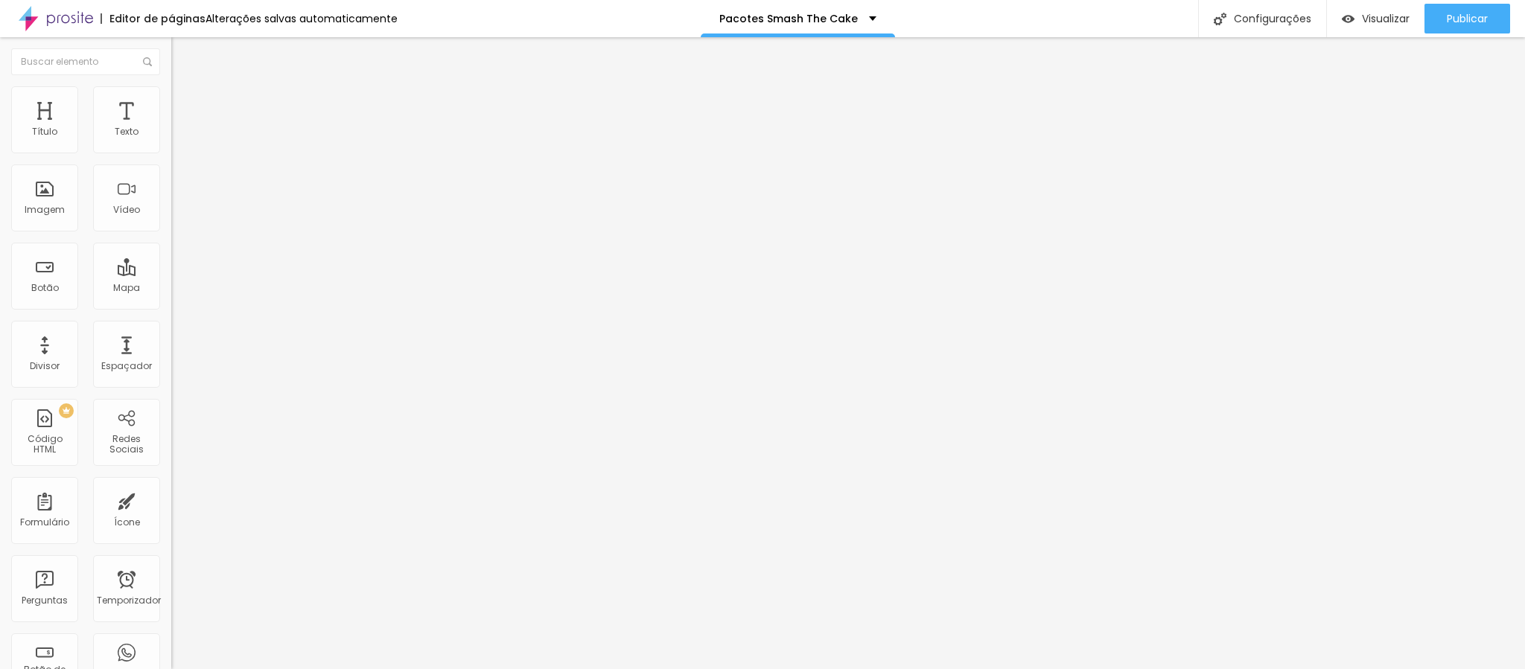
type input "23"
type input "22"
type input "21"
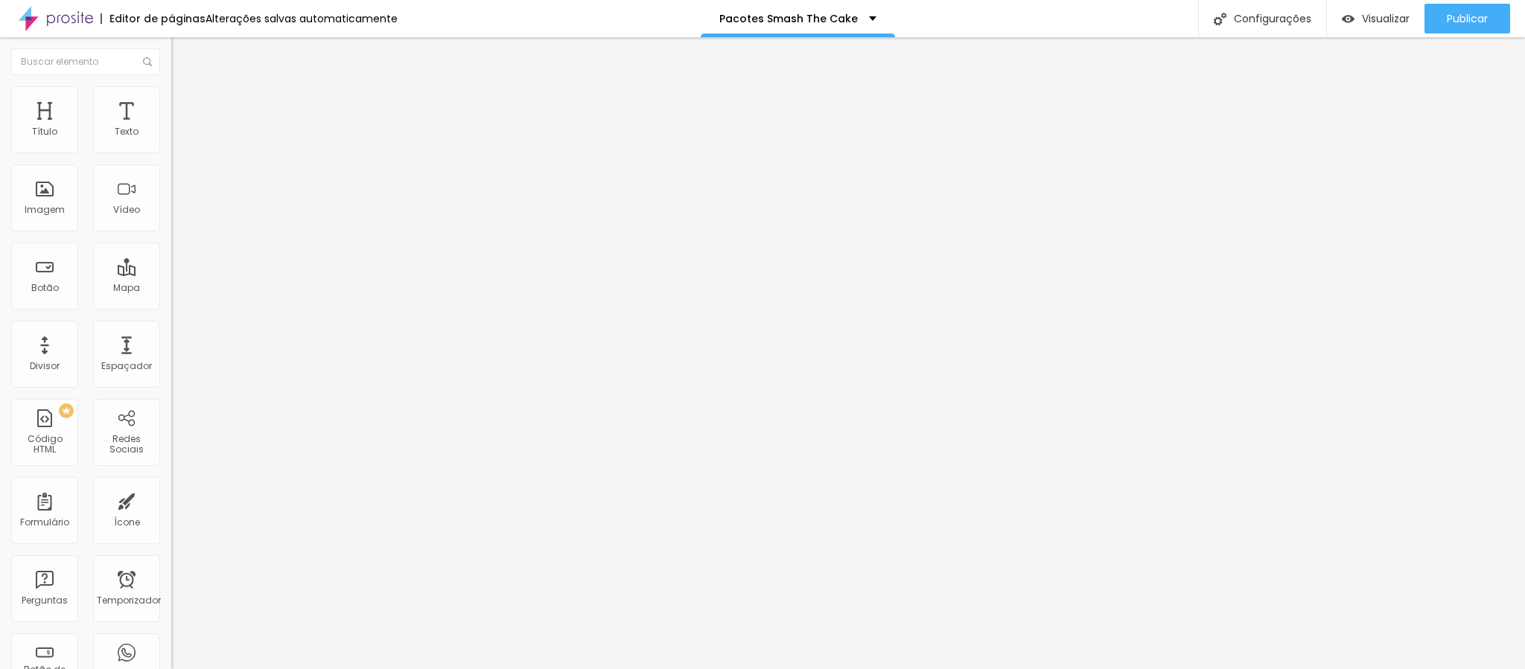
type input "20"
type input "17"
type input "15"
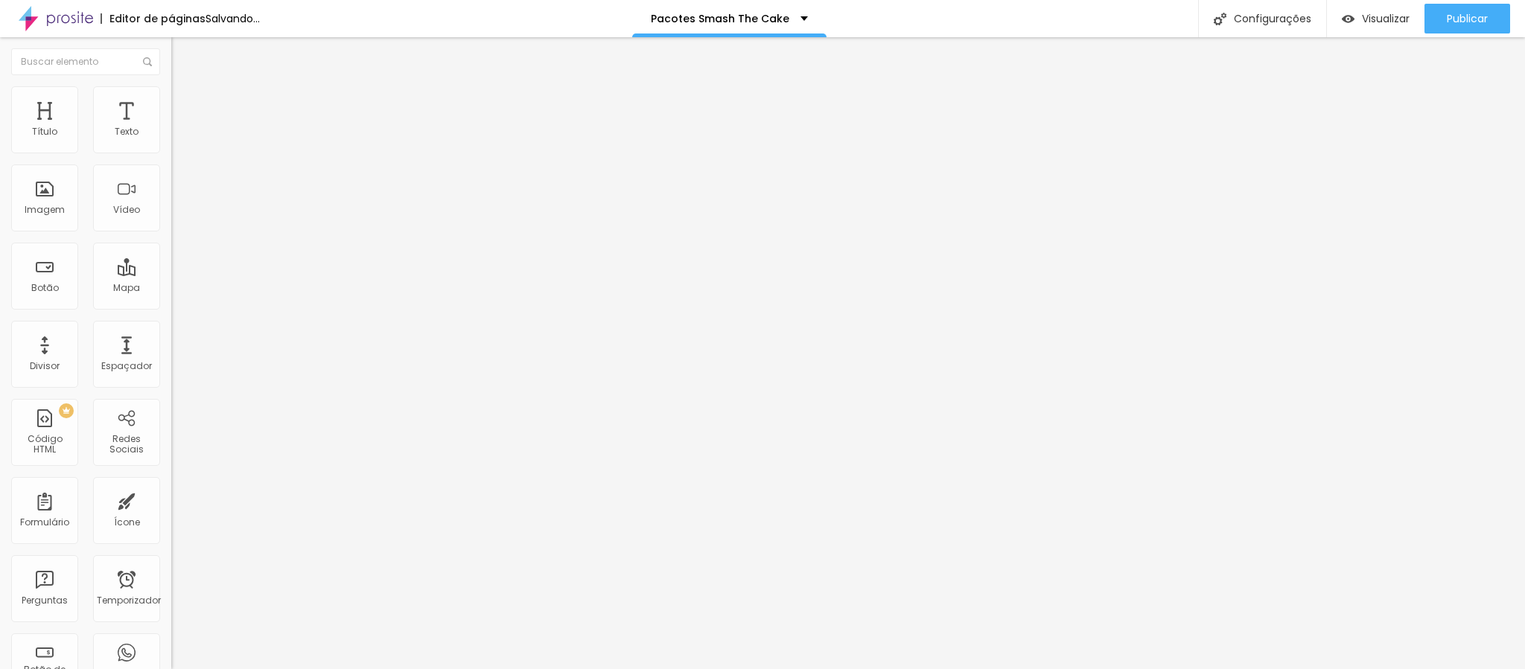
type input "15"
drag, startPoint x: 59, startPoint y: 188, endPoint x: 42, endPoint y: 194, distance: 17.9
type input "15"
click at [171, 327] on input "range" at bounding box center [219, 333] width 96 height 12
click at [171, 101] on img at bounding box center [177, 107] width 13 height 13
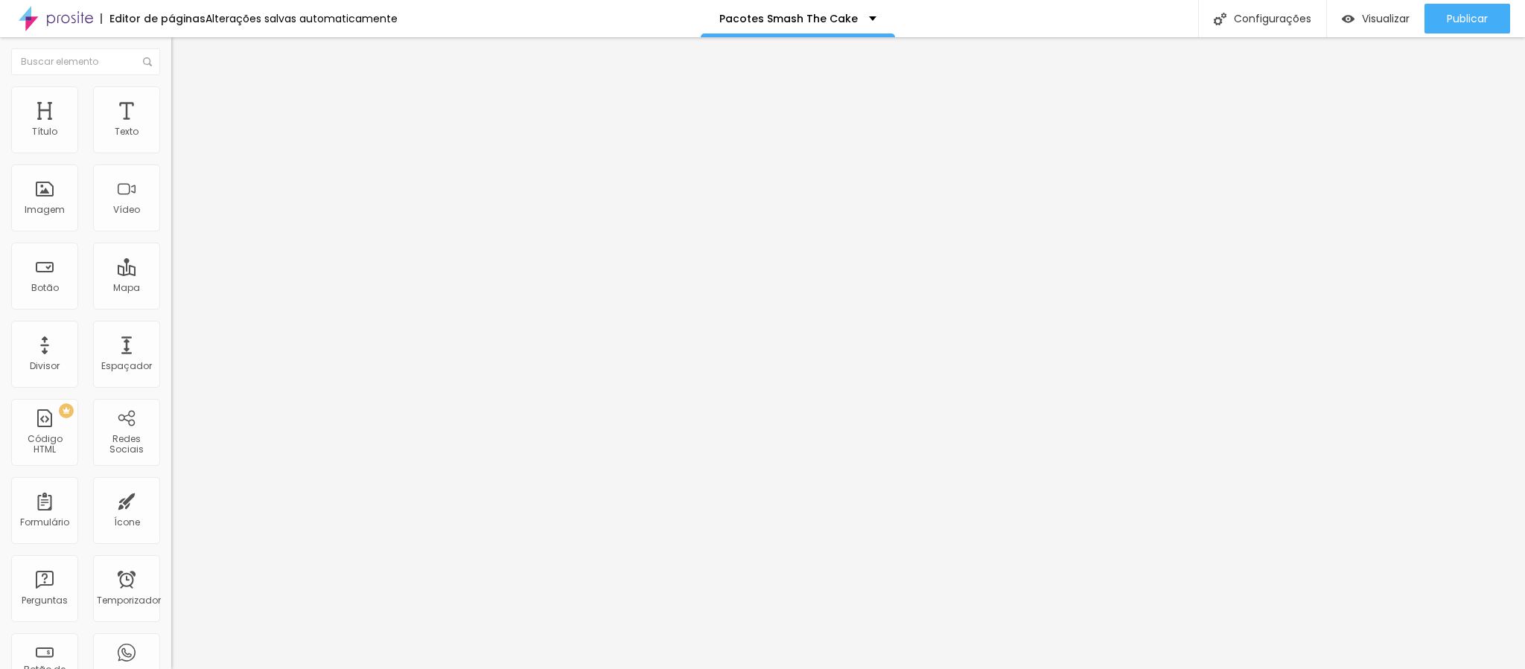
type input "11"
type input "10"
type input "9"
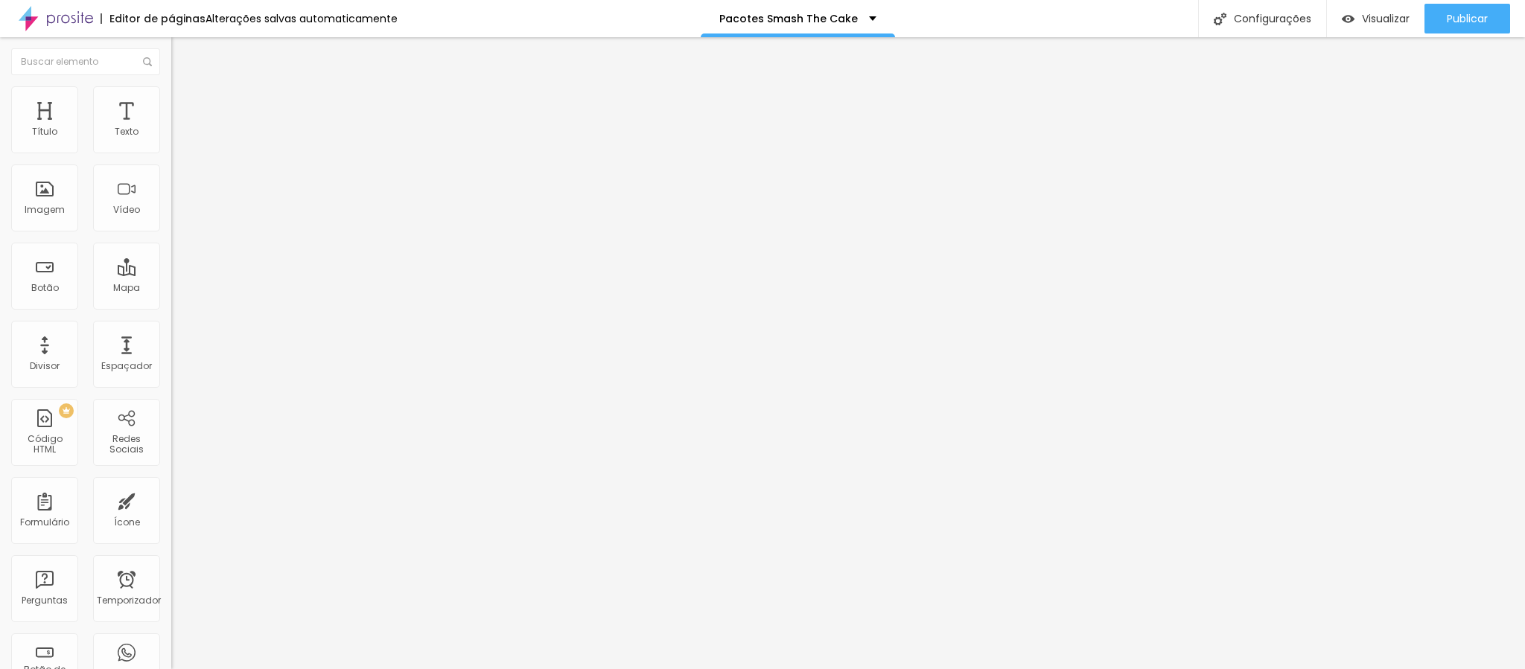
type input "9"
type input "8"
type input "6"
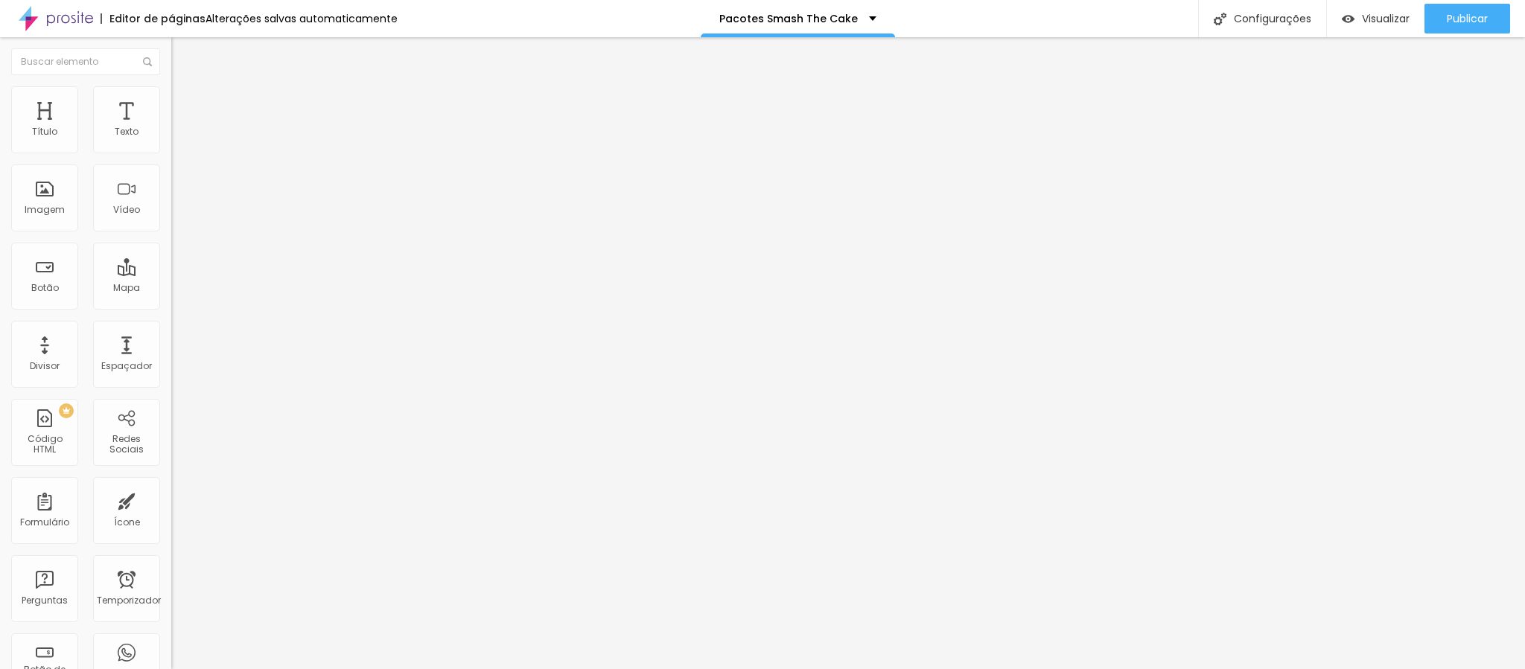
type input "4"
type input "3"
type input "2"
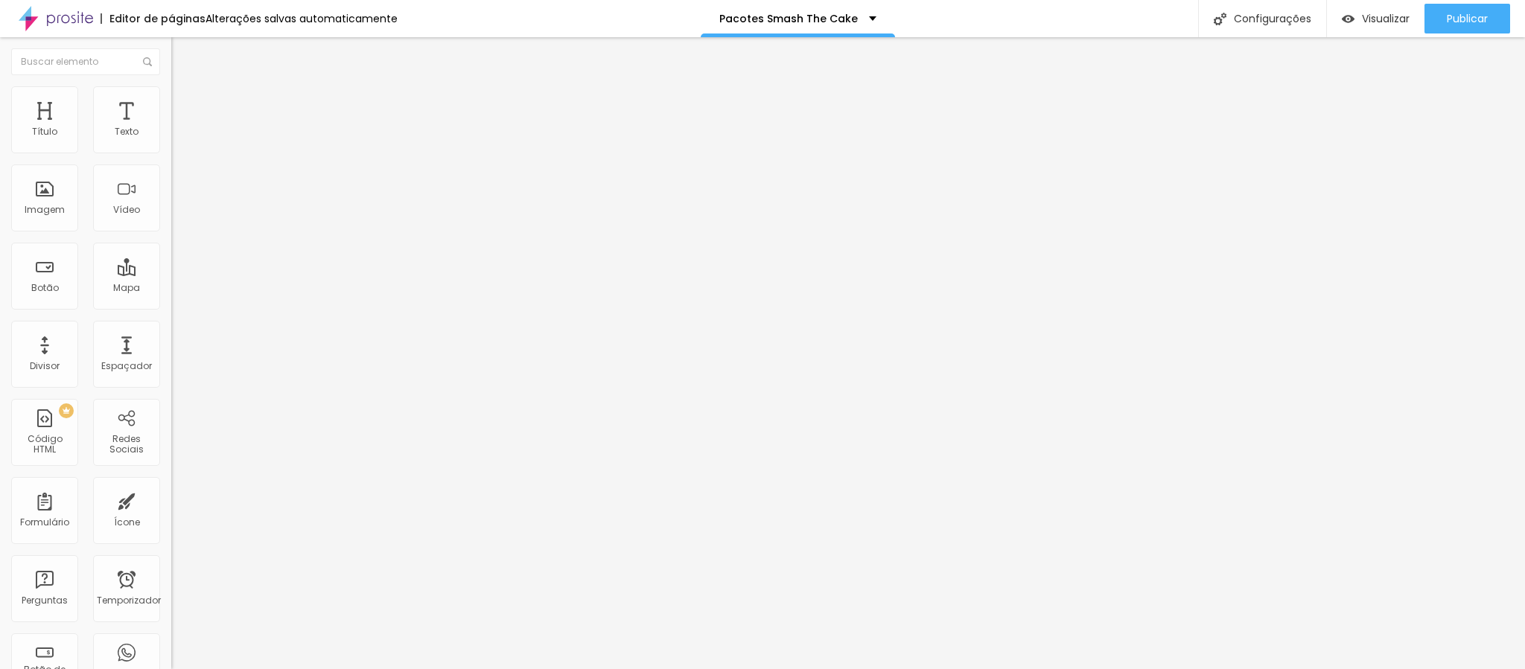
type input "2"
type input "1"
type input "0"
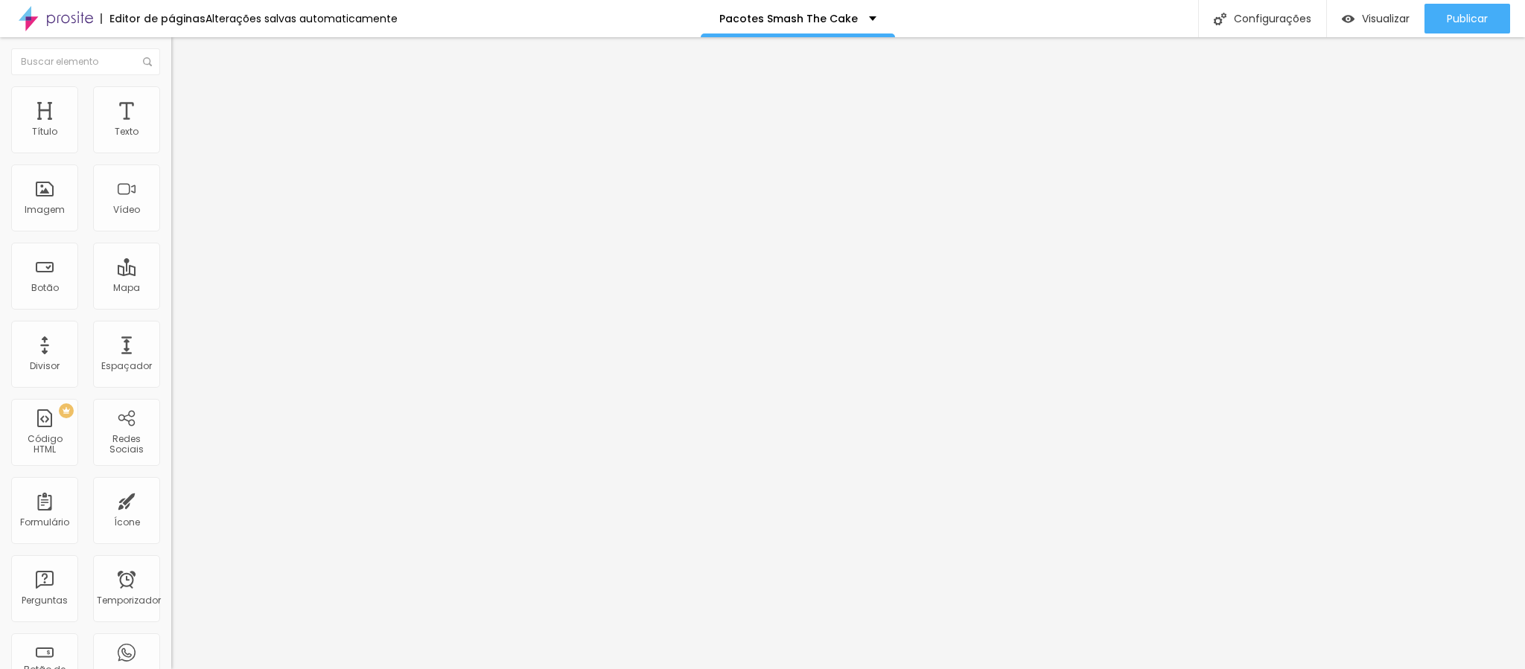
drag, startPoint x: 45, startPoint y: 175, endPoint x: 31, endPoint y: 176, distance: 13.4
click at [171, 500] on input "range" at bounding box center [219, 506] width 96 height 12
type input "15"
type input "36"
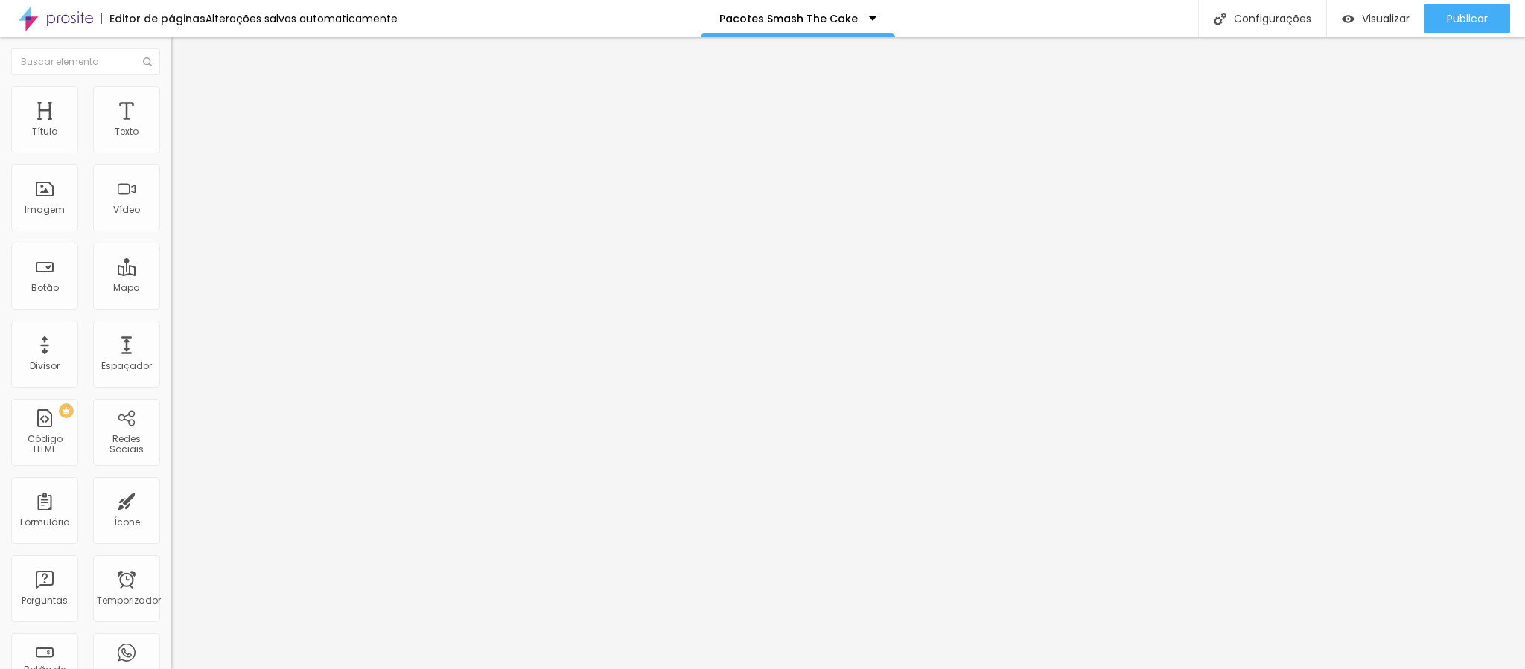
type input "36"
type input "40"
type input "16"
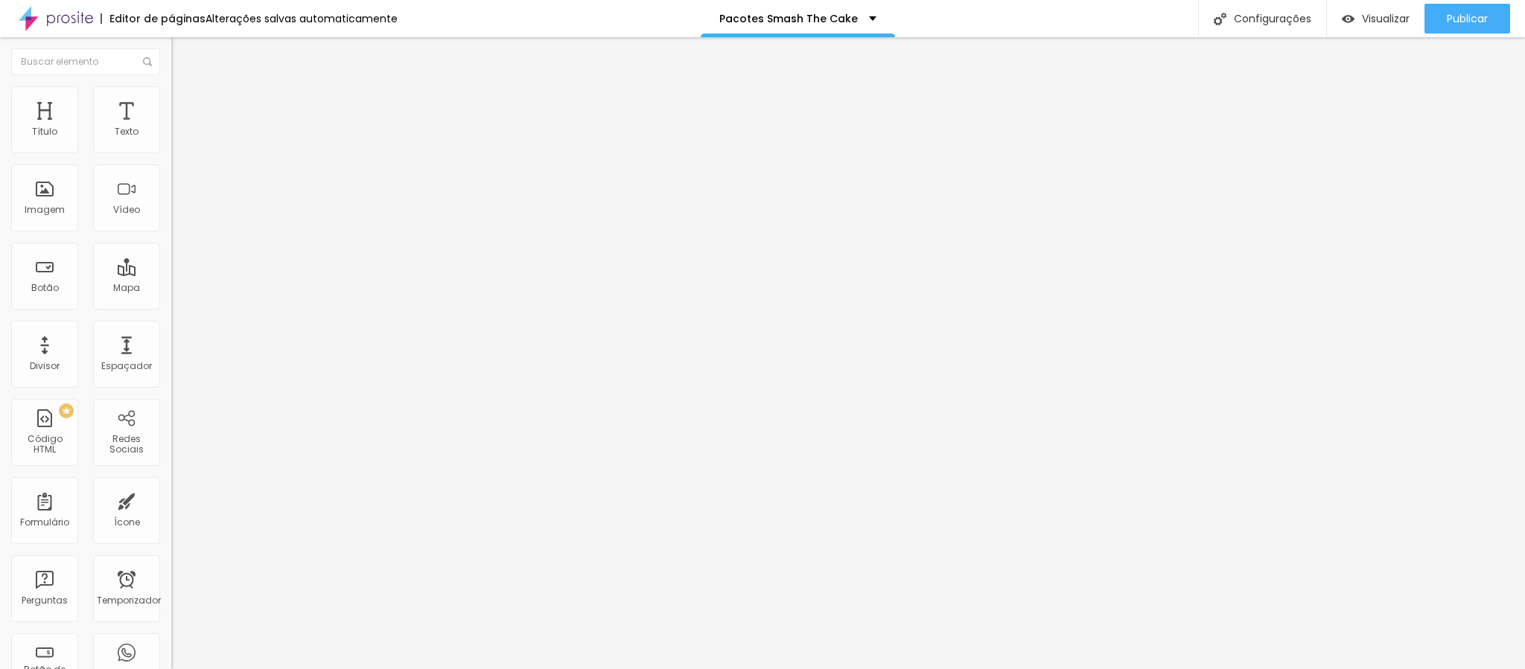
type input "7"
type input "6"
drag, startPoint x: 48, startPoint y: 175, endPoint x: 28, endPoint y: 176, distance: 19.4
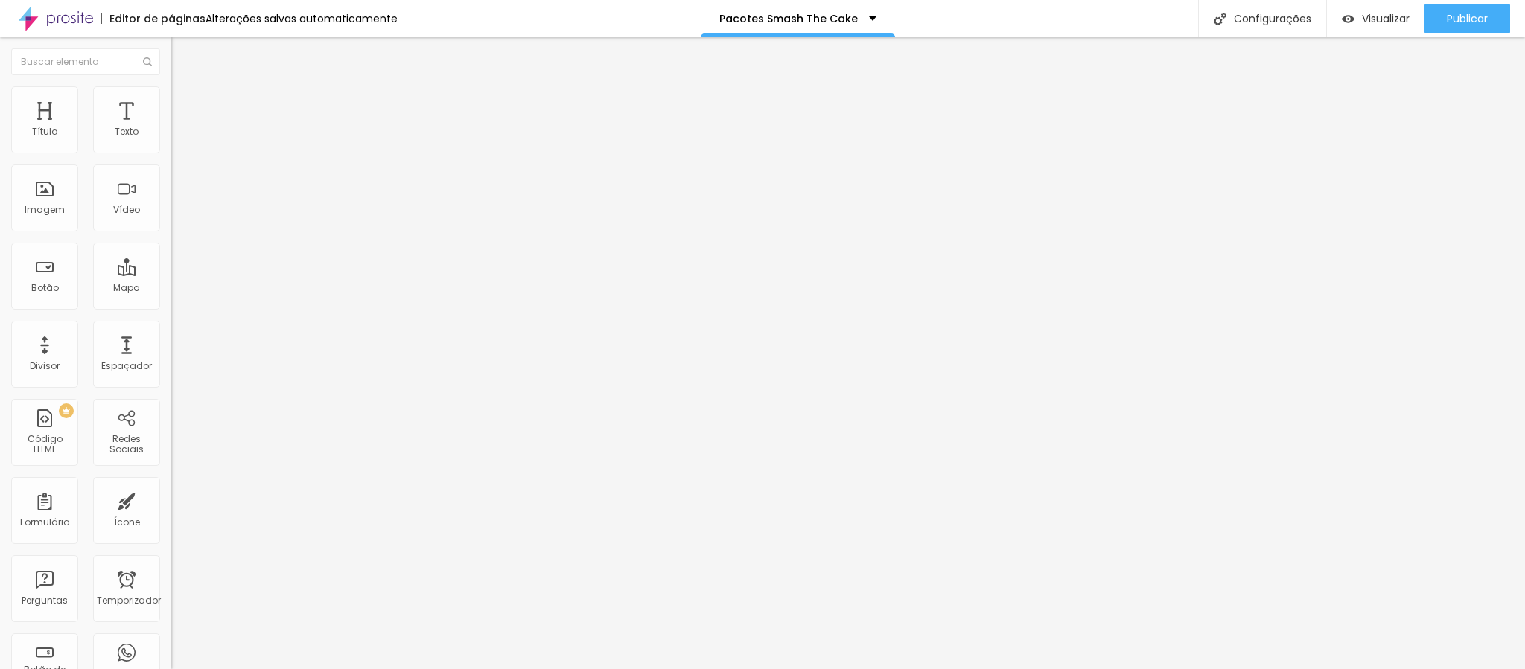
click at [171, 500] on input "range" at bounding box center [219, 506] width 96 height 12
drag, startPoint x: 31, startPoint y: 144, endPoint x: 21, endPoint y: 147, distance: 10.7
click at [171, 289] on input "range" at bounding box center [219, 295] width 96 height 12
click at [171, 86] on li "Conteúdo" at bounding box center [256, 78] width 171 height 15
click at [171, 233] on font "Original" at bounding box center [189, 226] width 36 height 13
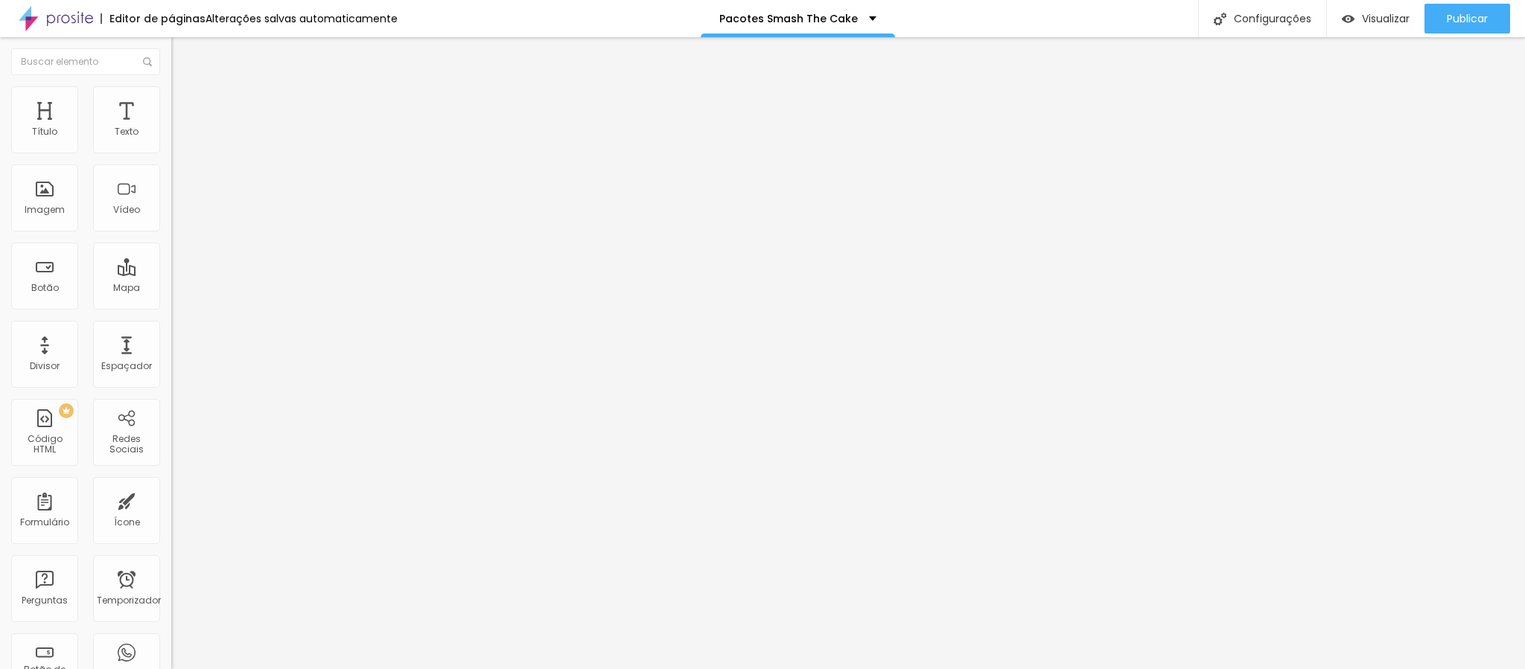
click at [171, 242] on font "Cinema" at bounding box center [189, 235] width 37 height 13
click at [1463, 18] on font "Publicar" at bounding box center [1467, 18] width 41 height 15
